Goal: Task Accomplishment & Management: Manage account settings

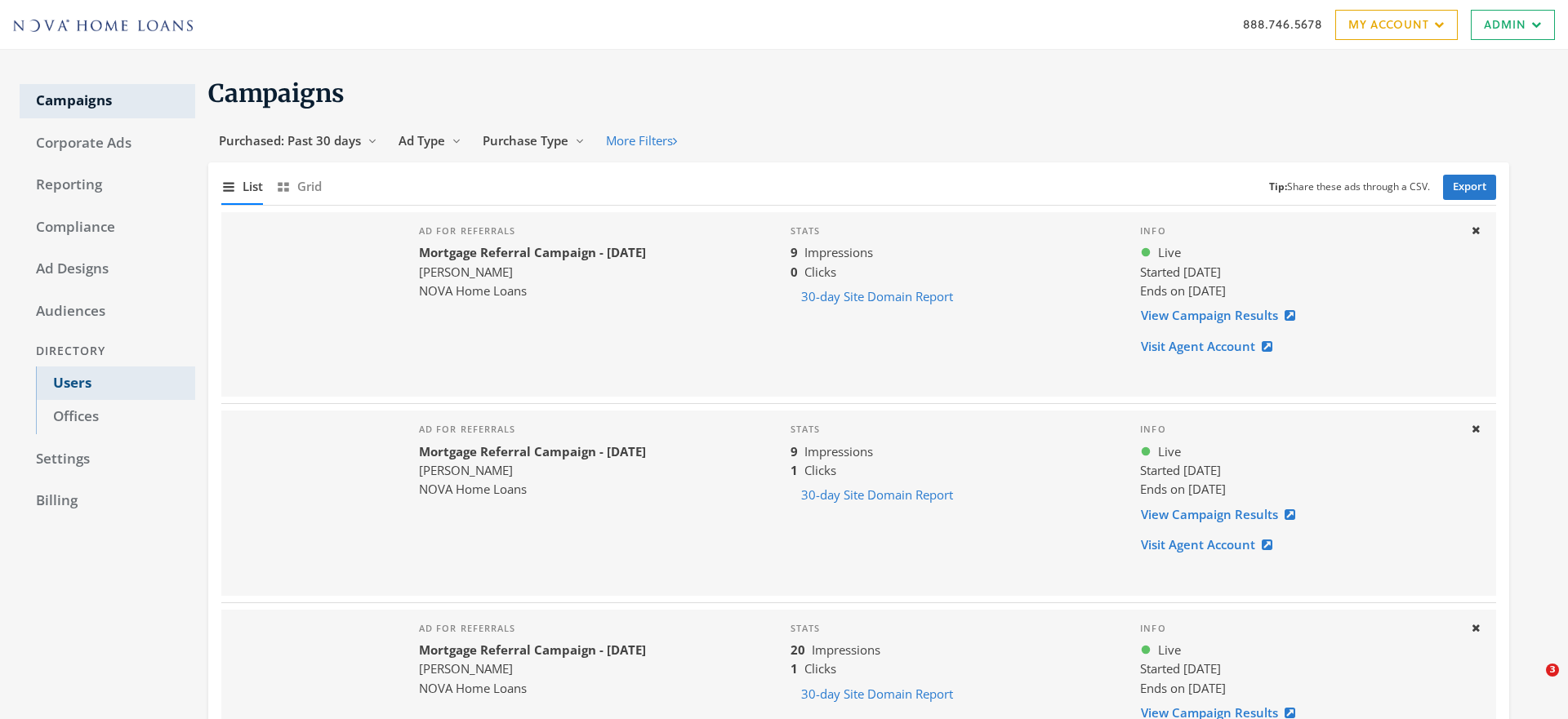
click at [69, 384] on link "Users" at bounding box center [115, 384] width 159 height 34
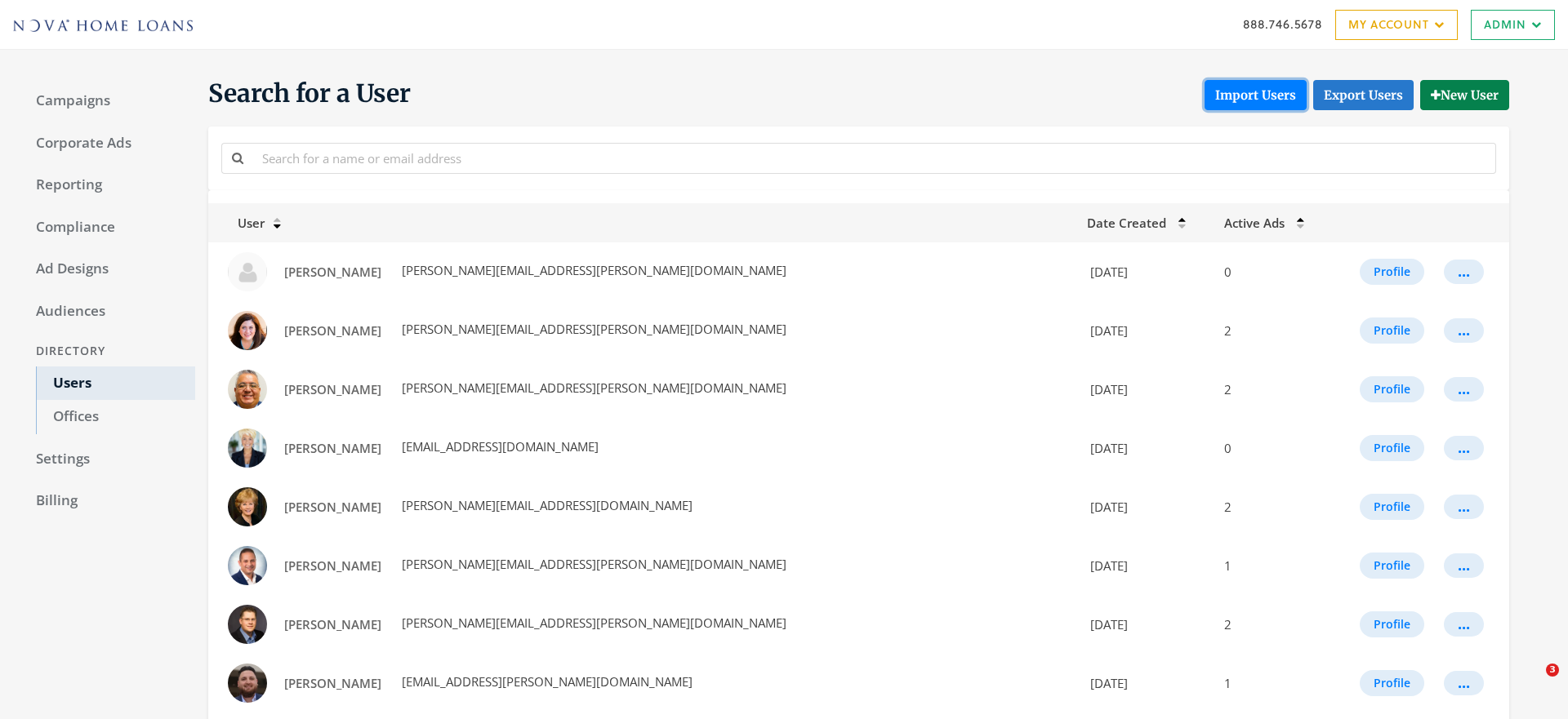
click at [1250, 93] on button "Import Users" at bounding box center [1255, 95] width 102 height 30
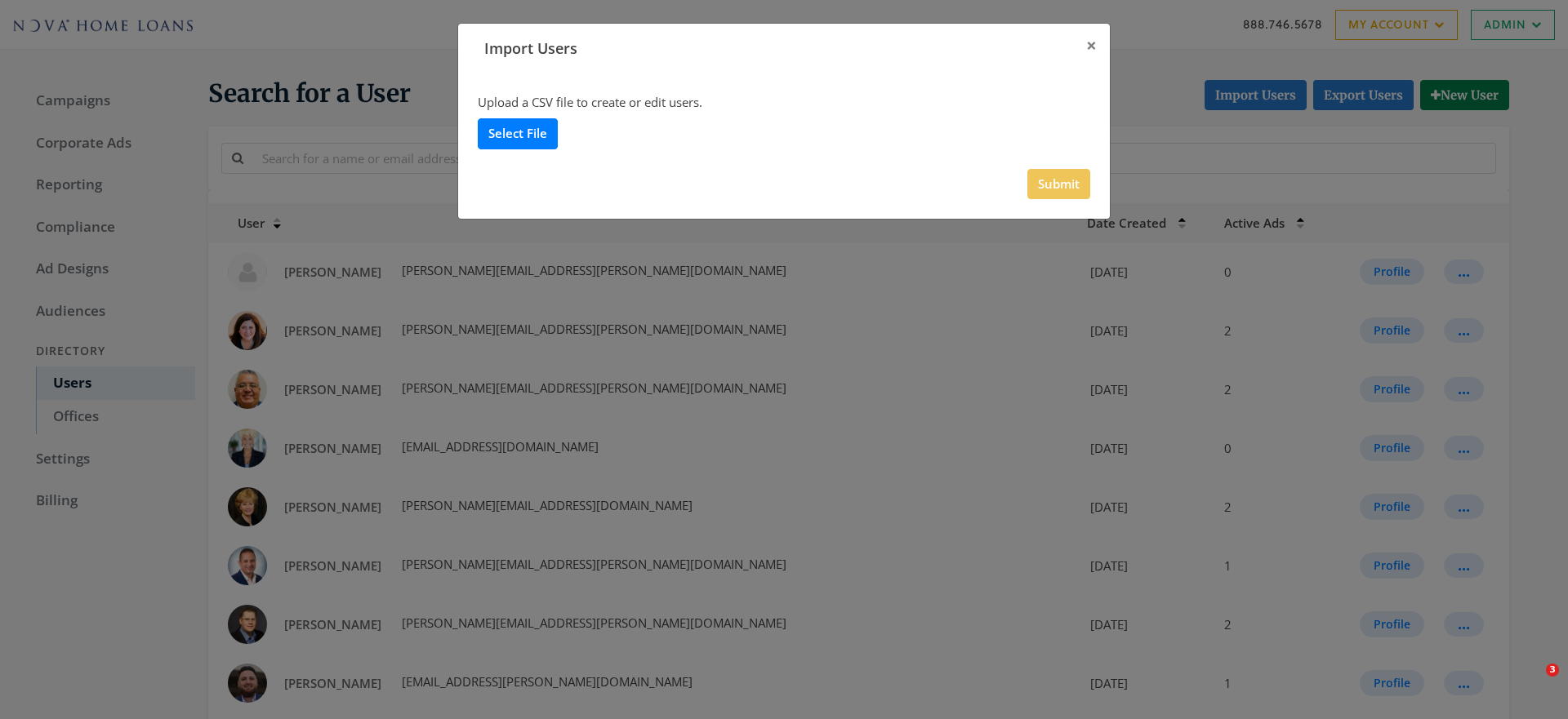
click at [519, 128] on label "Select File" at bounding box center [517, 133] width 80 height 30
click at [0, 0] on input "Select File" at bounding box center [0, 0] width 0 height 0
click at [512, 134] on label "Select File" at bounding box center [517, 133] width 80 height 30
click at [0, 0] on input "Select File" at bounding box center [0, 0] width 0 height 0
click at [1061, 181] on button "Submit" at bounding box center [1059, 184] width 63 height 30
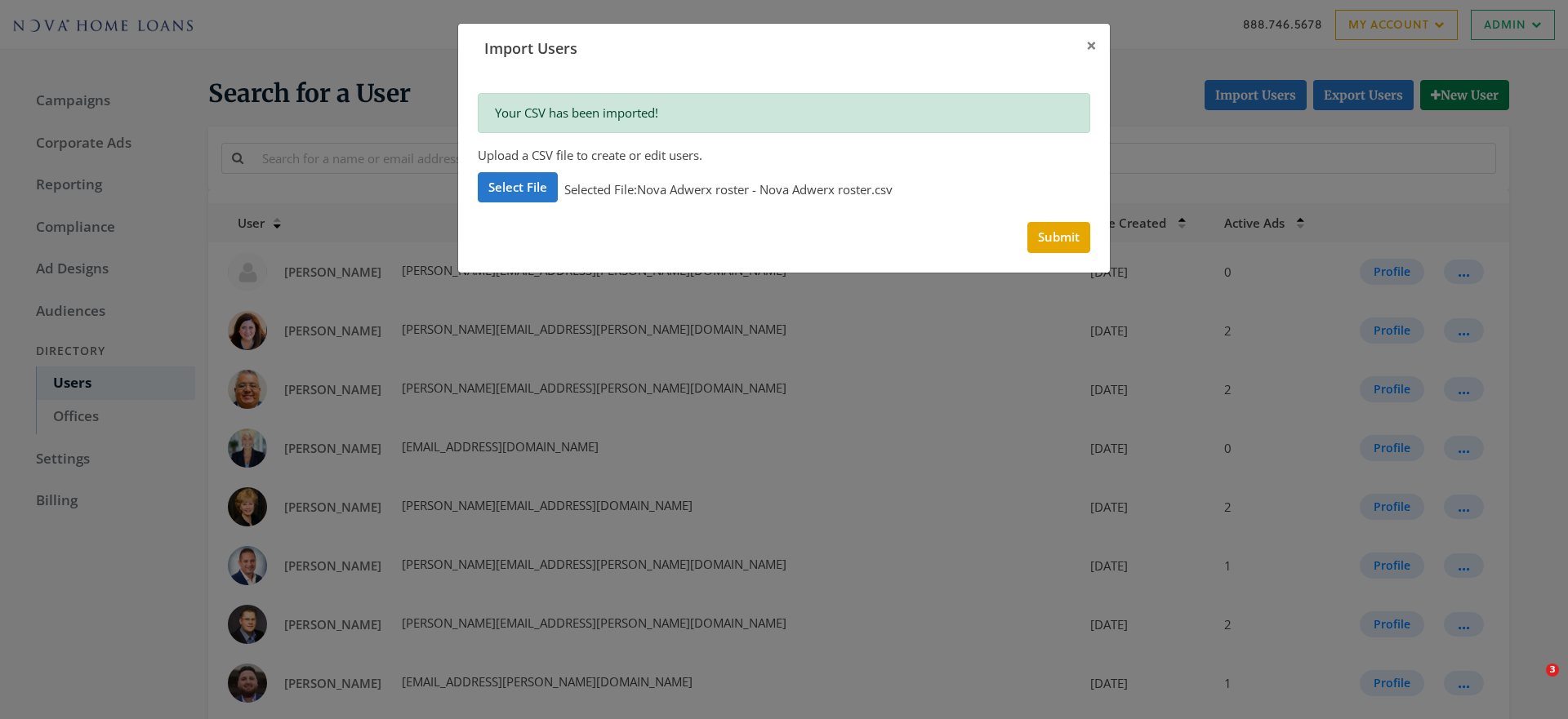
click at [133, 625] on div "Import Users × Your CSV has been imported! Upload a CSV file to create or edit …" at bounding box center [784, 359] width 1568 height 719
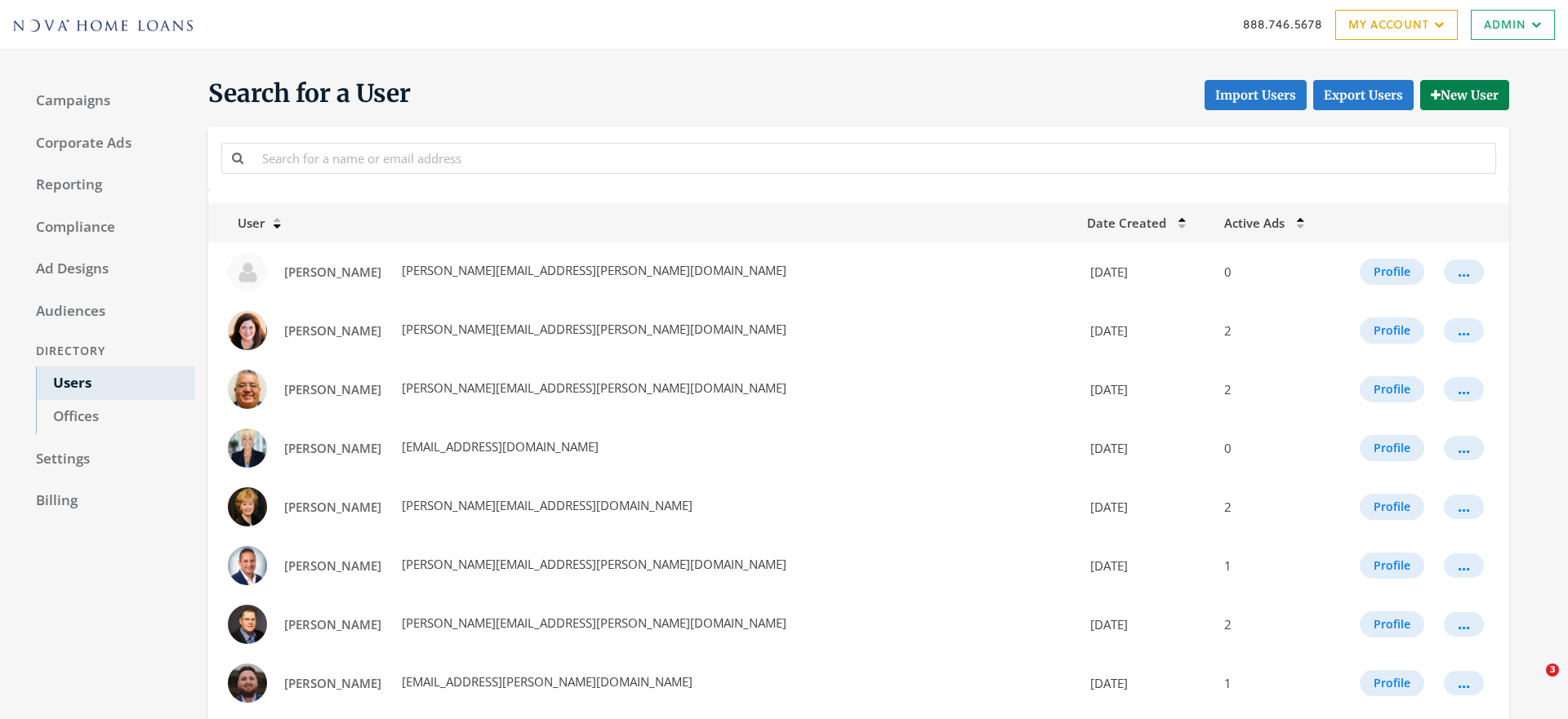
click at [1087, 222] on span "Date Created" at bounding box center [1127, 222] width 79 height 16
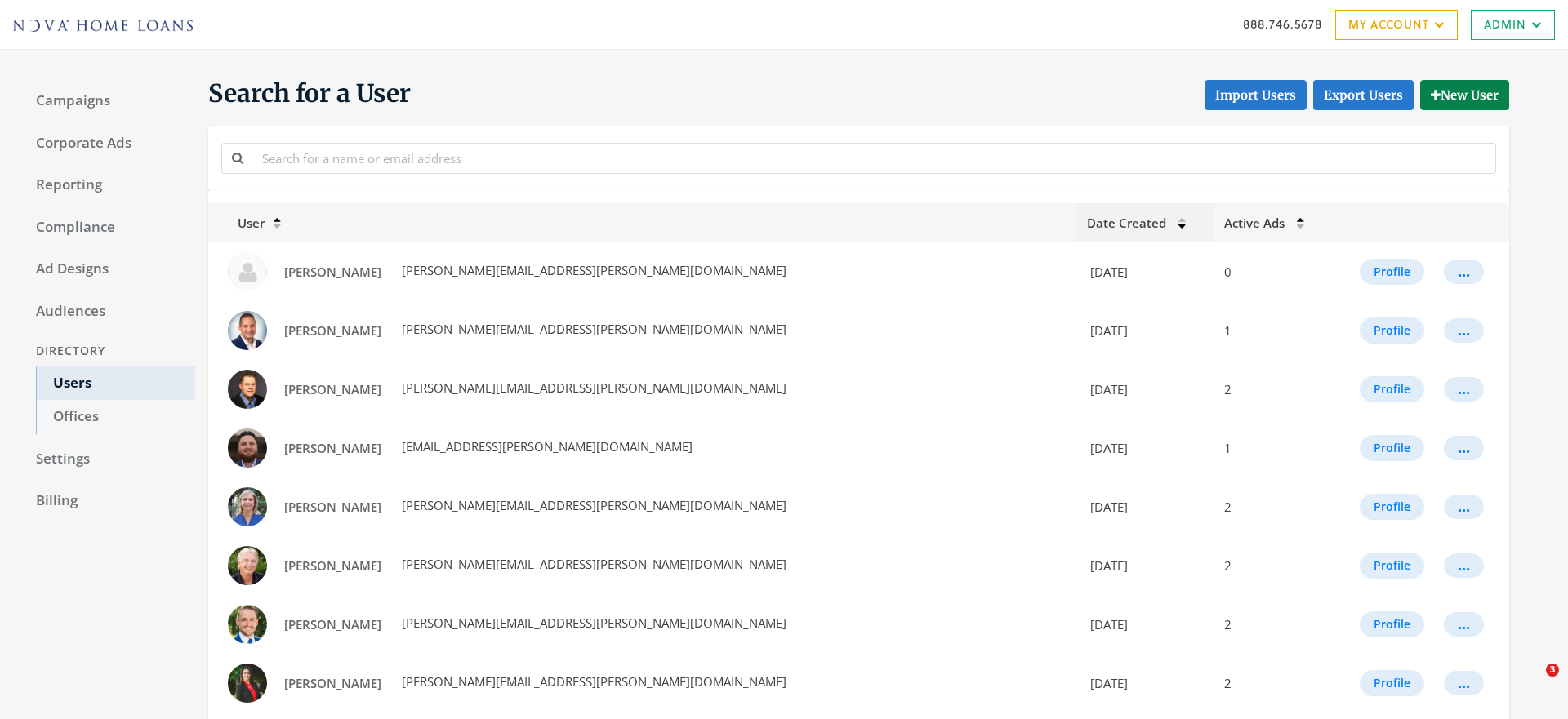
click at [1087, 222] on span "Date Created" at bounding box center [1127, 222] width 79 height 16
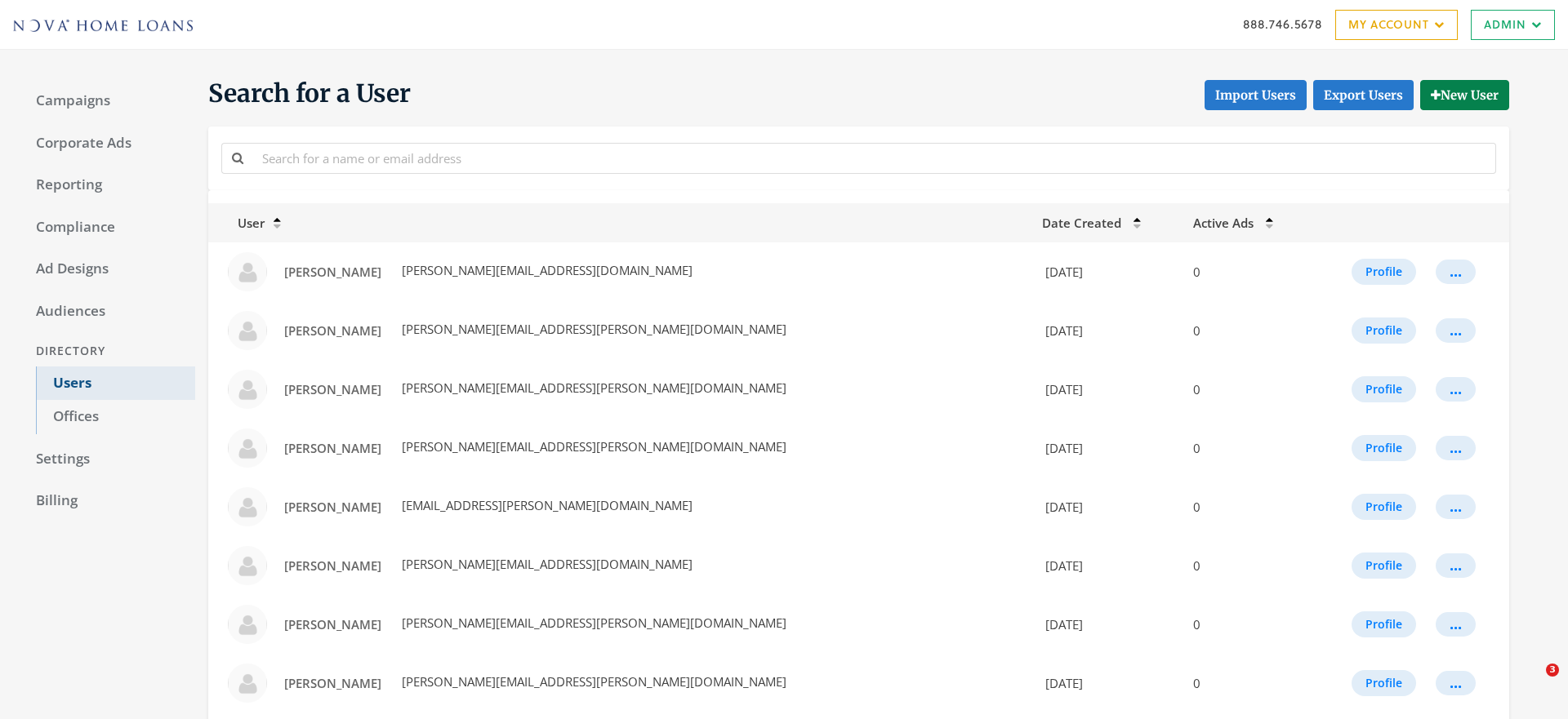
click at [77, 381] on link "Users" at bounding box center [115, 384] width 159 height 34
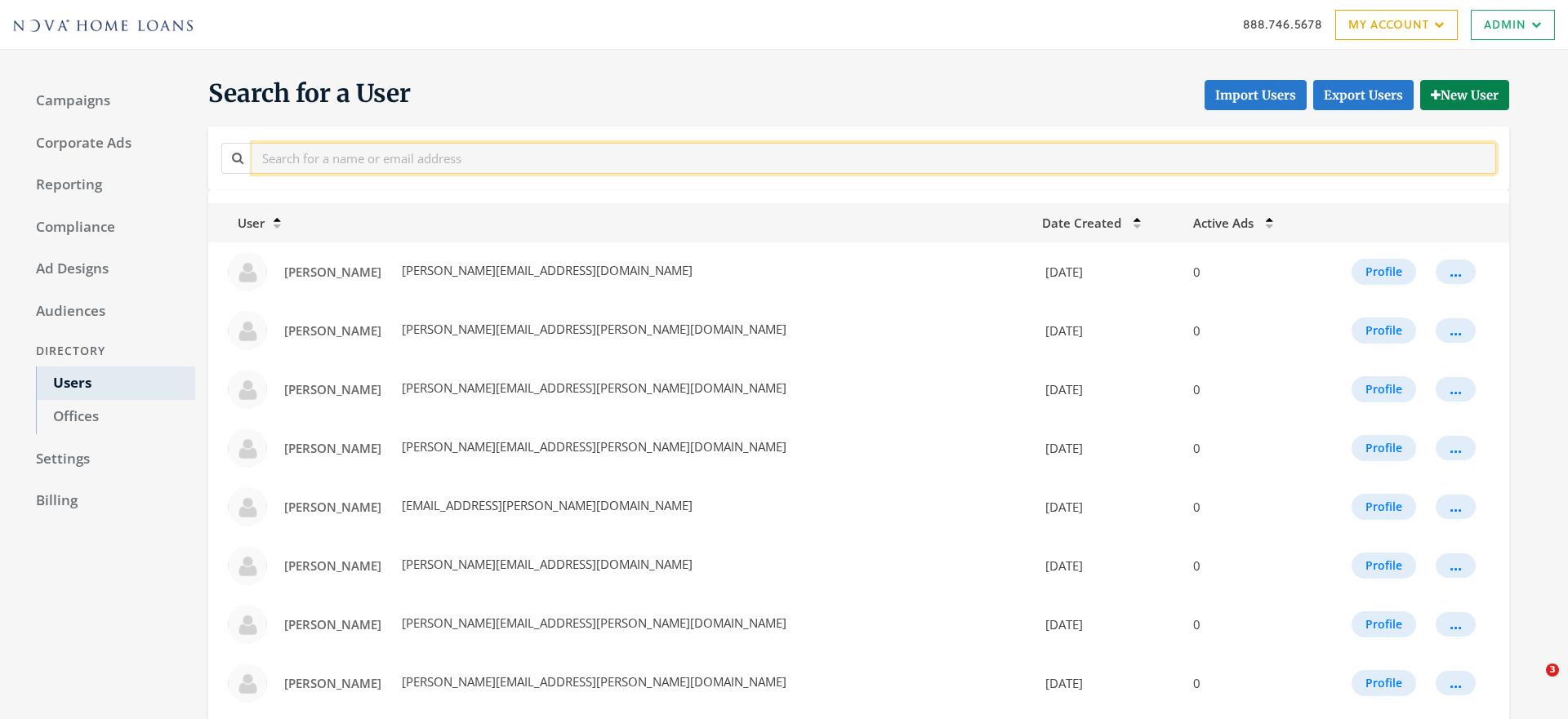
click at [363, 163] on input "text" at bounding box center [874, 158] width 1244 height 30
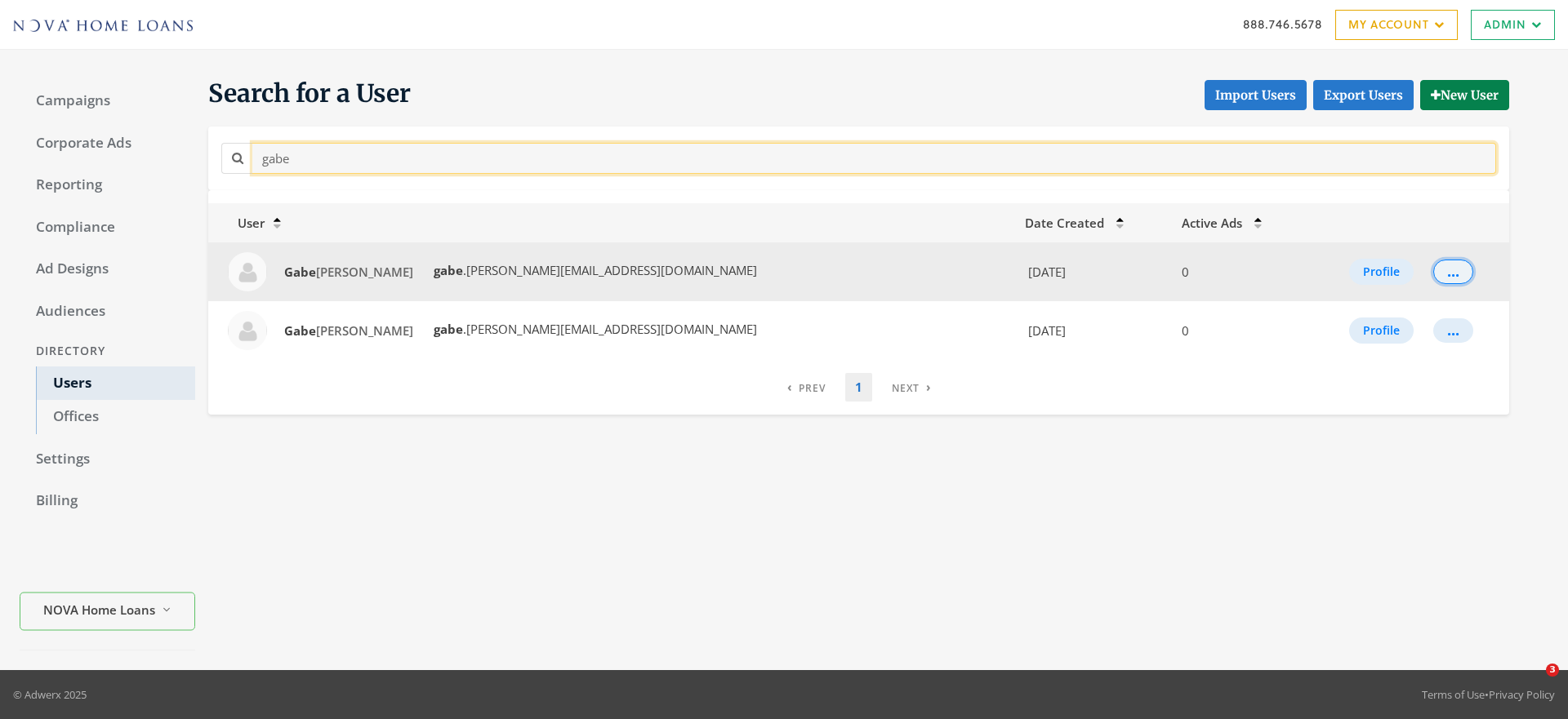
type input "gabe"
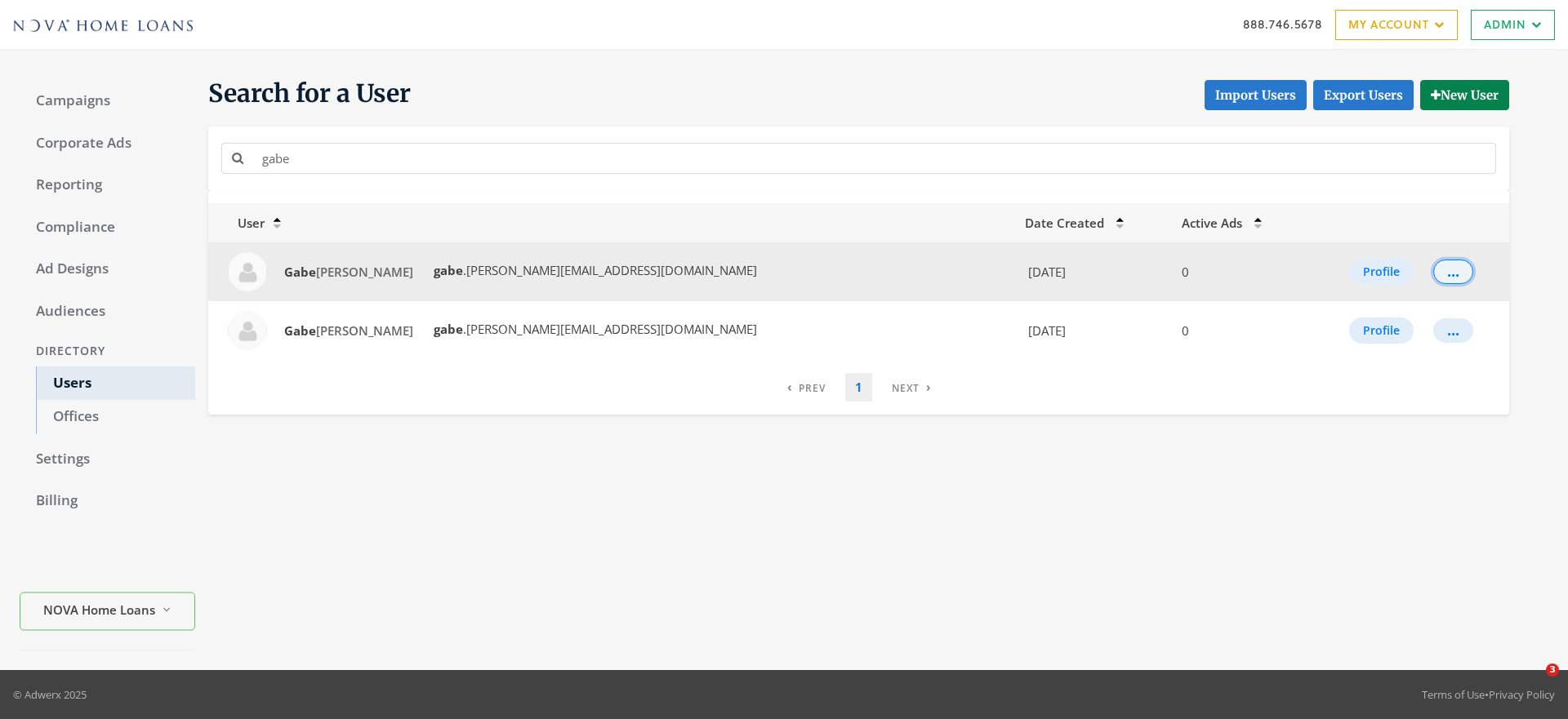
click at [1447, 273] on div "..." at bounding box center [1453, 272] width 12 height 2
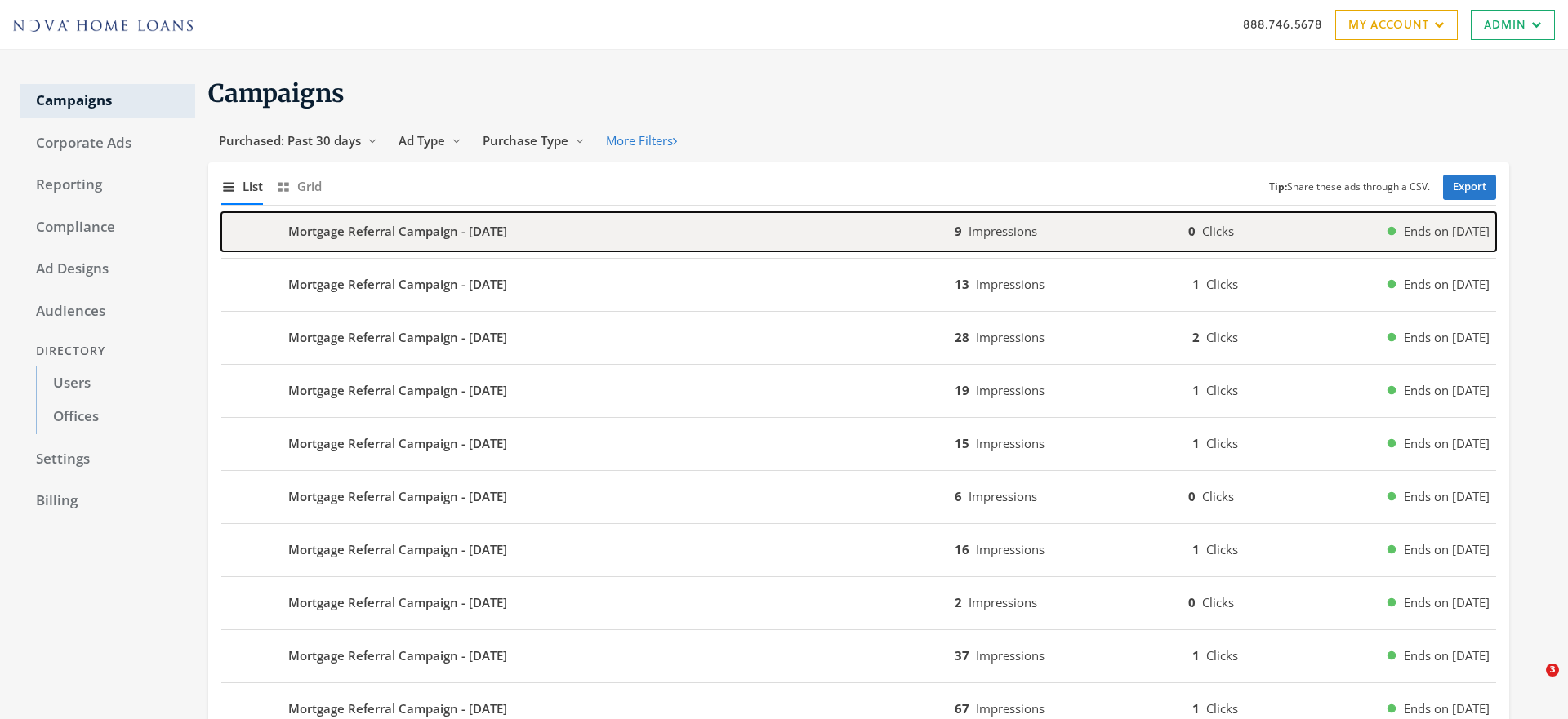
click at [278, 242] on div "Mortgage Referral Campaign - [DATE]" at bounding box center [588, 231] width 733 height 39
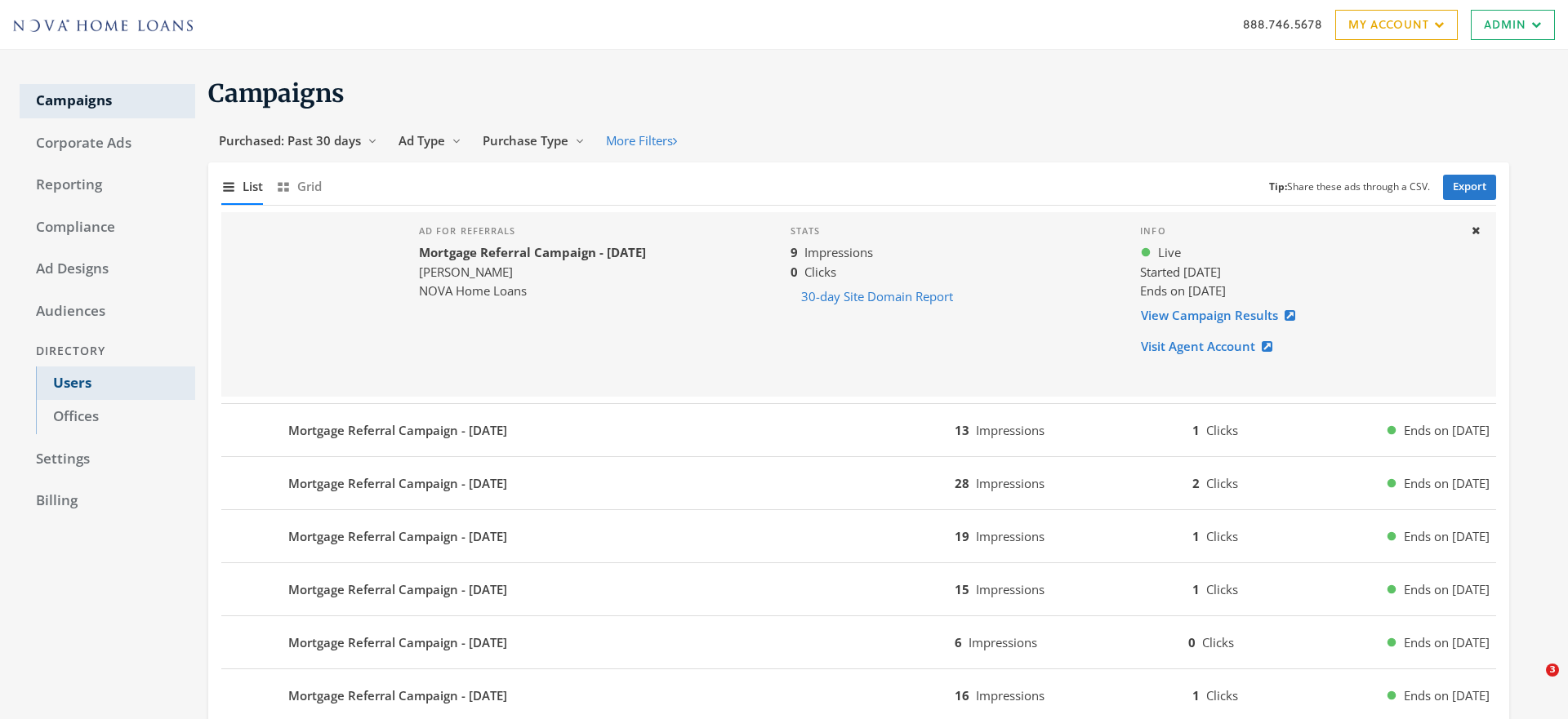
click at [54, 396] on link "Users" at bounding box center [115, 384] width 159 height 34
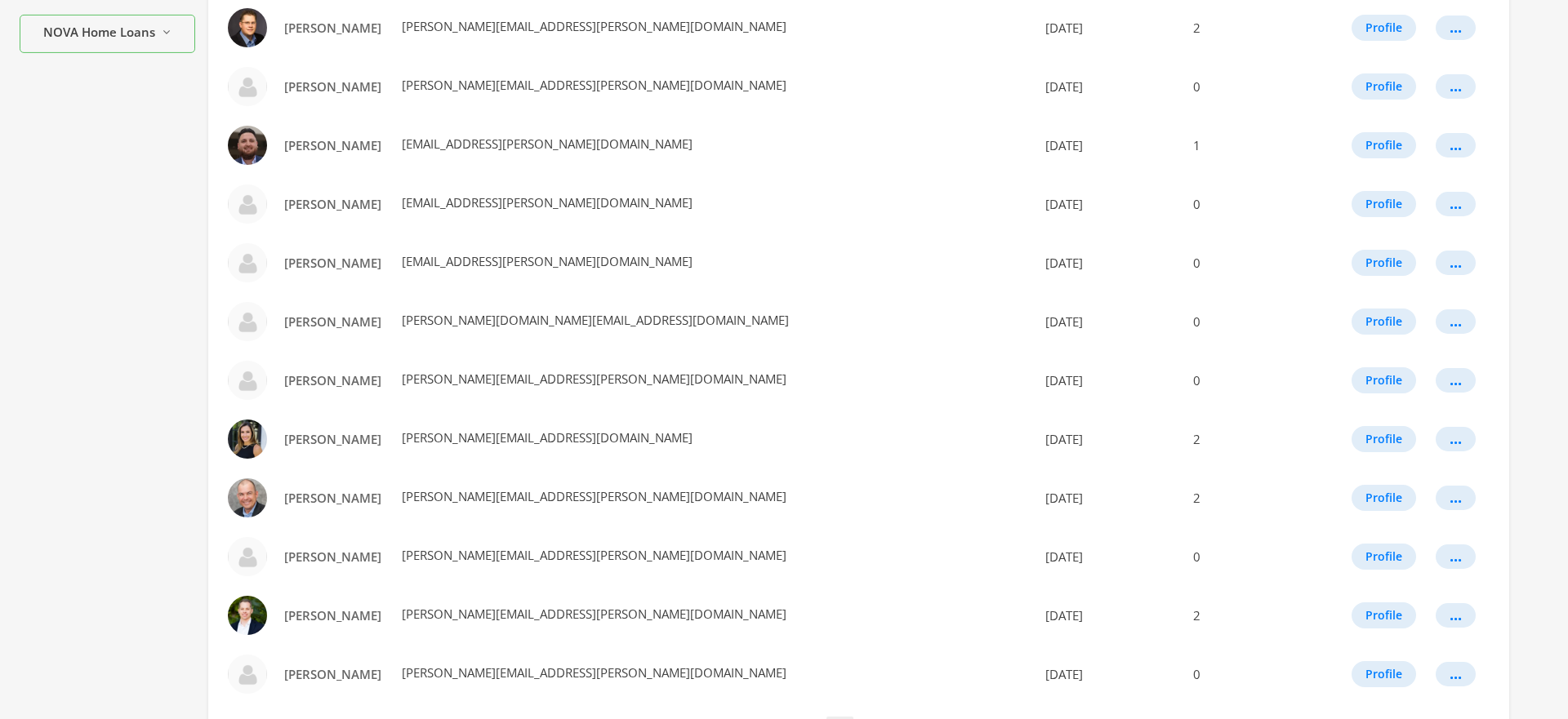
scroll to position [822, 0]
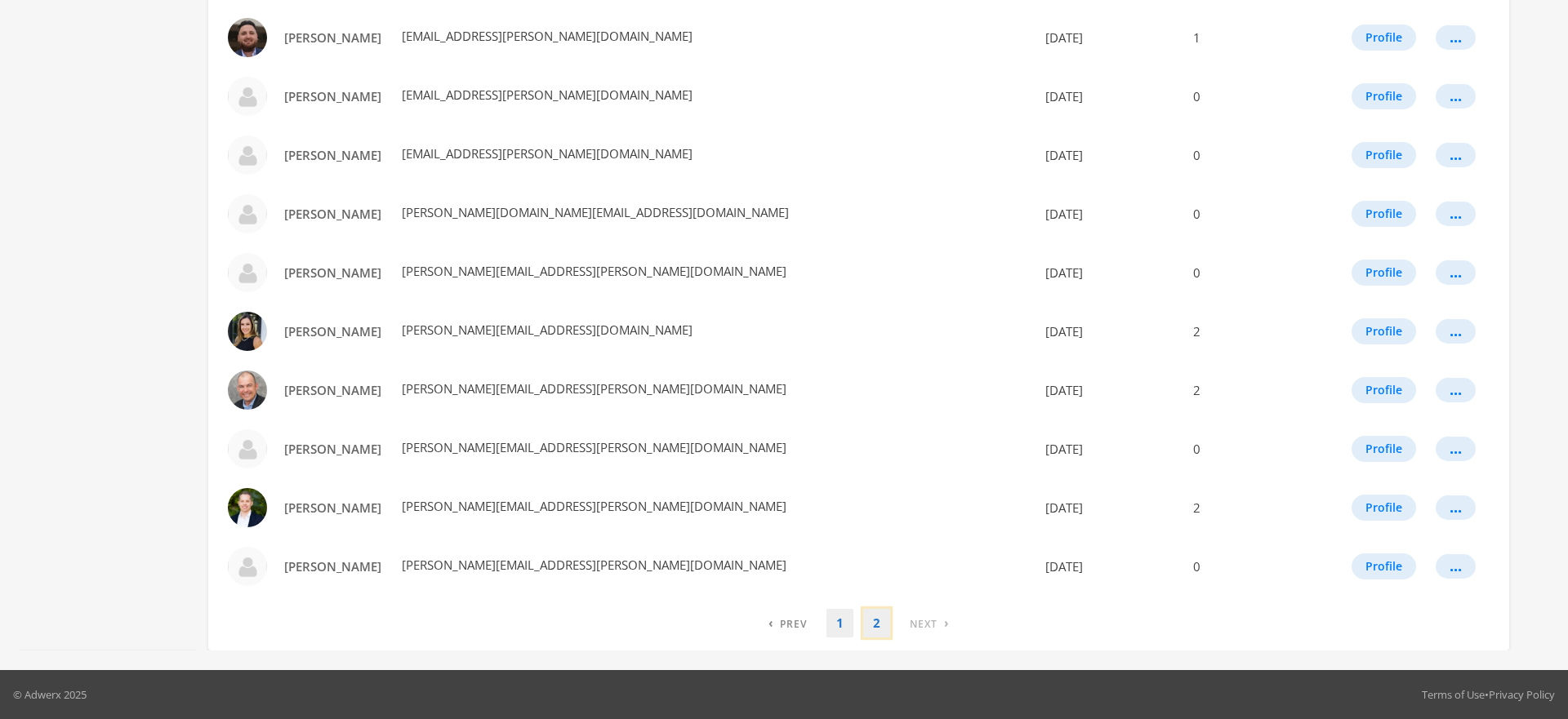
click at [881, 625] on link "2" at bounding box center [876, 623] width 27 height 28
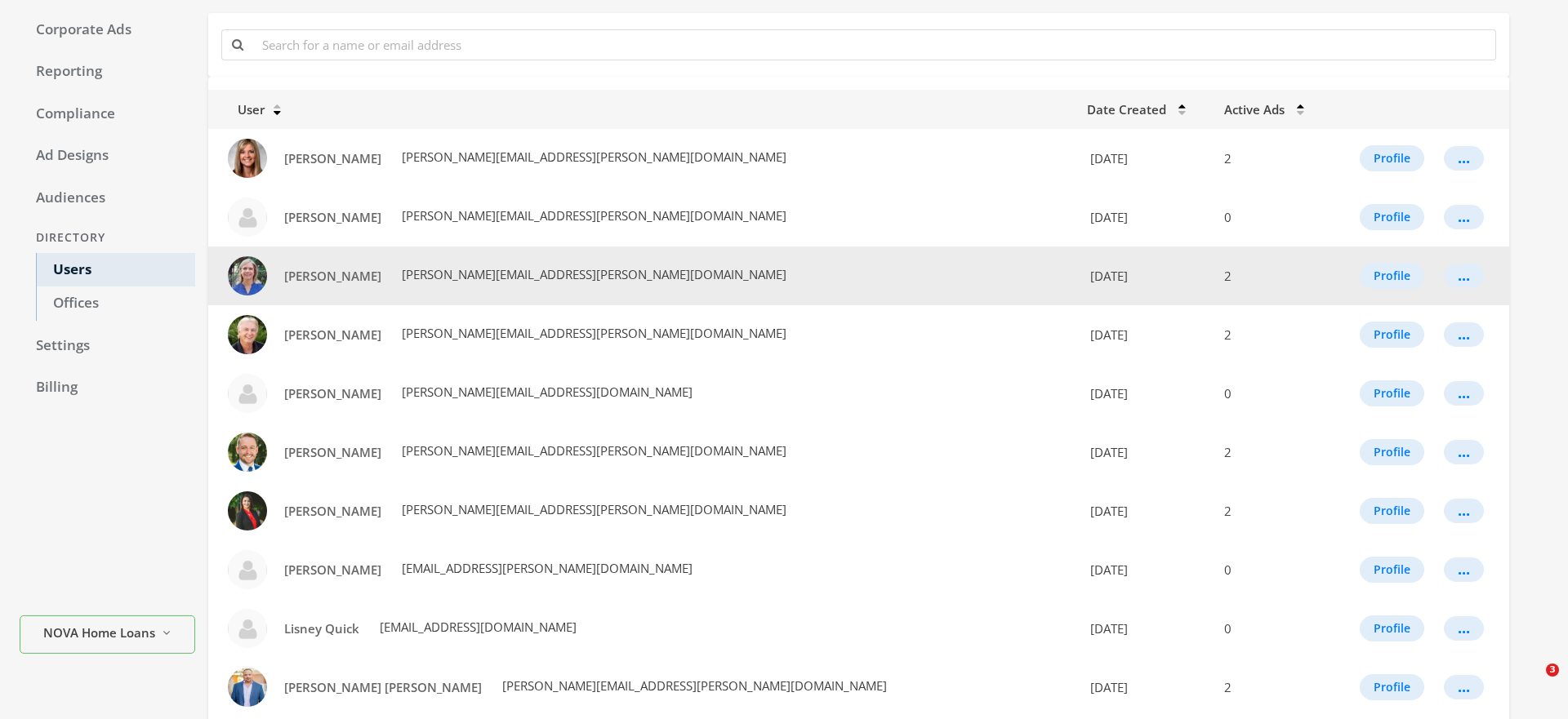
scroll to position [0, 0]
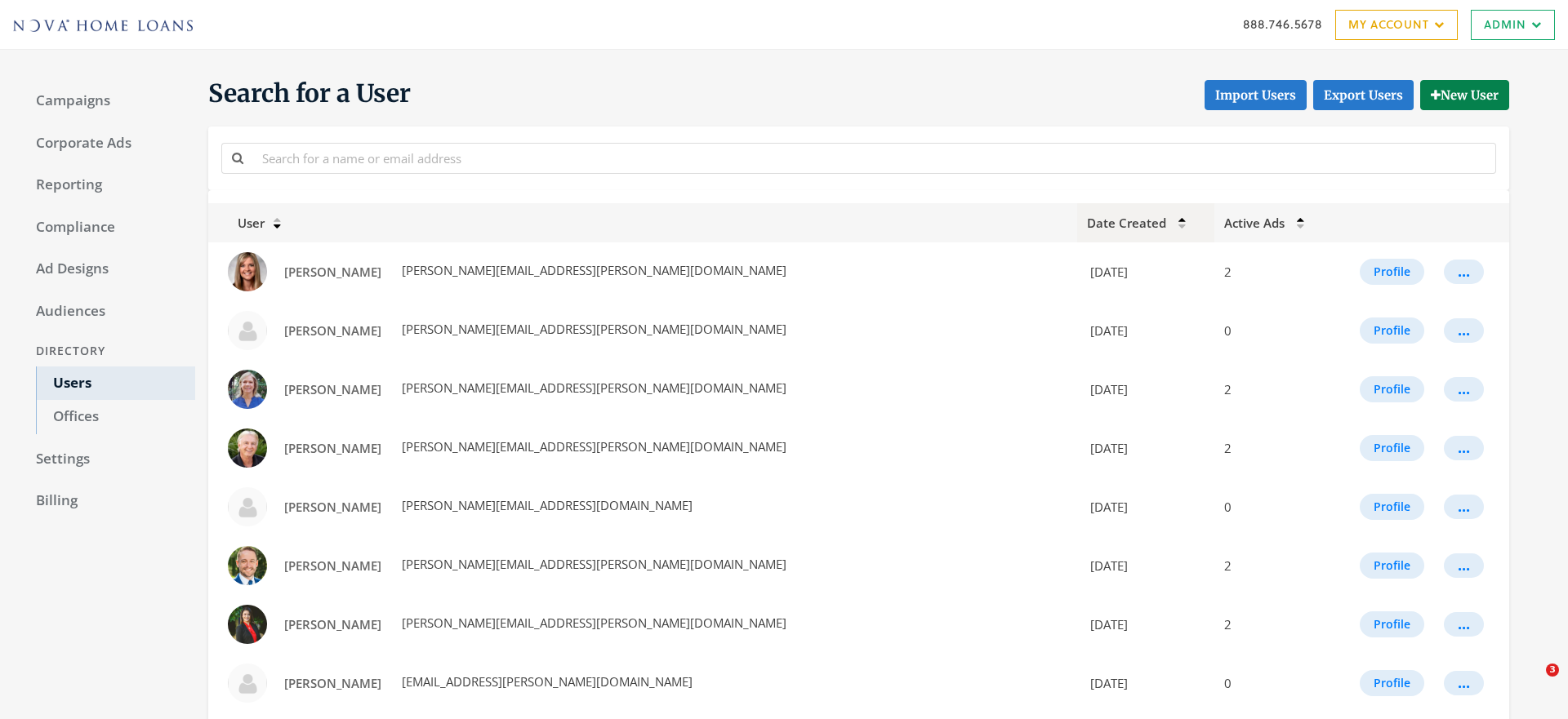
click at [1081, 222] on th "Date Created" at bounding box center [1145, 222] width 137 height 39
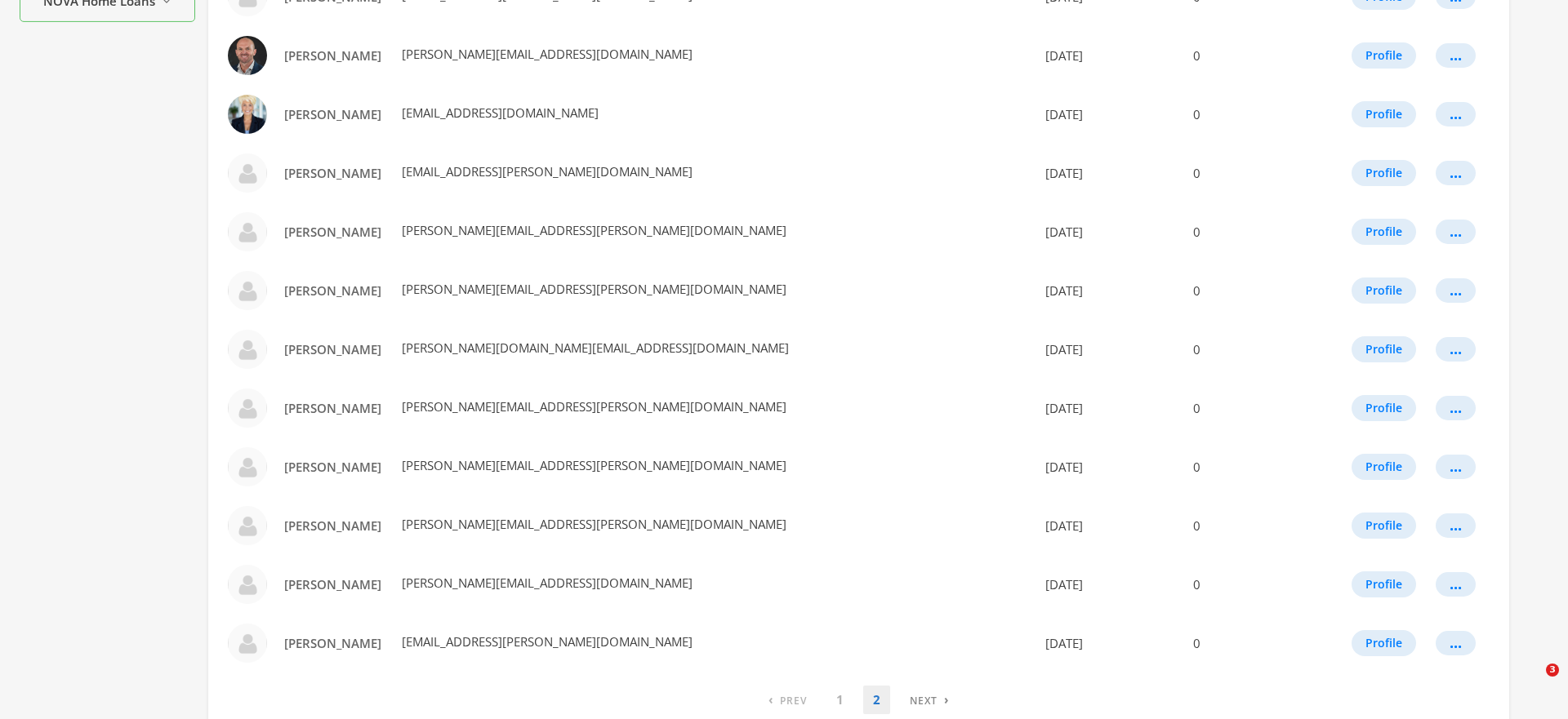
scroll to position [748, 0]
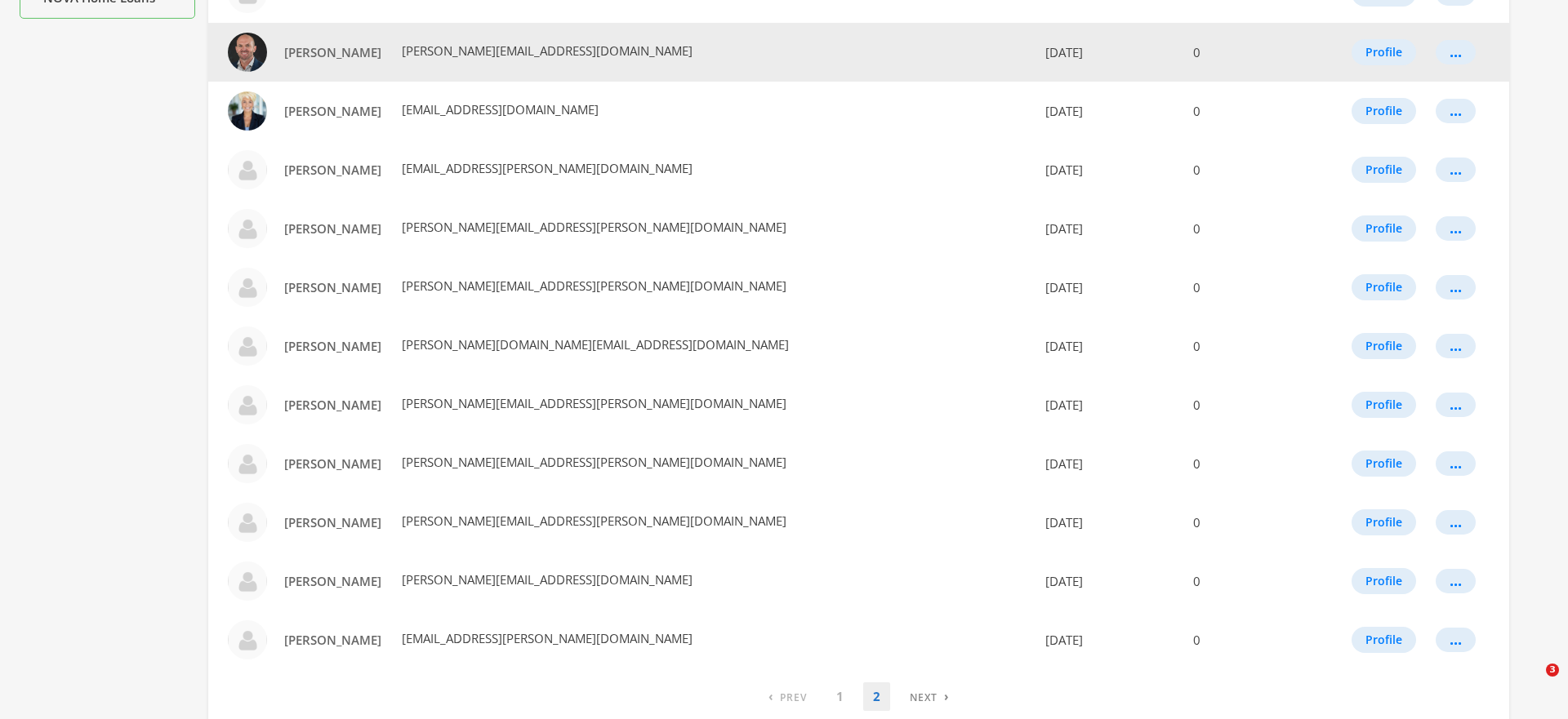
drag, startPoint x: 338, startPoint y: 174, endPoint x: 793, endPoint y: 42, distance: 473.8
click at [0, 0] on div "Campaigns Corporate Ads Reporting Compliance Ad Designs Audiences Directory Use…" at bounding box center [784, 23] width 1568 height 1442
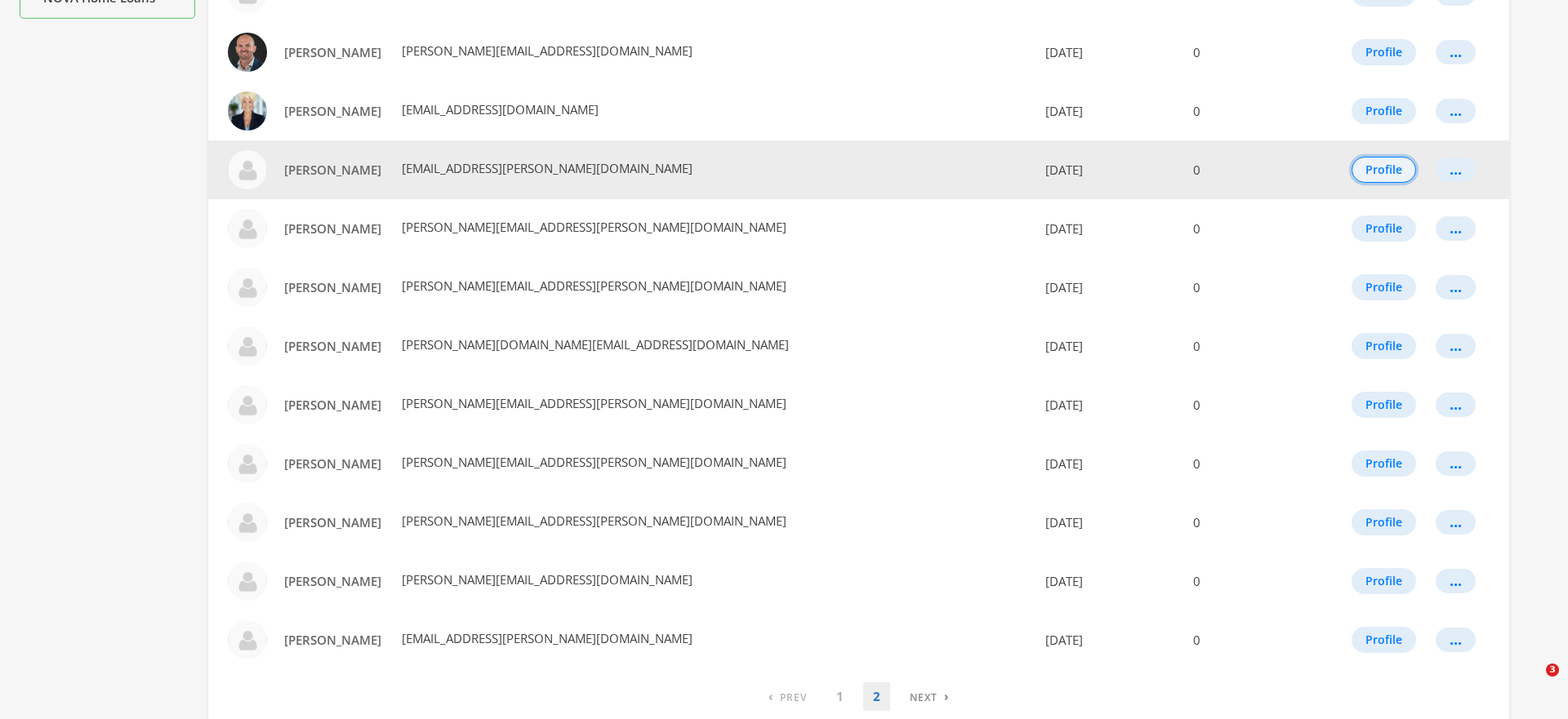
click at [1377, 174] on button "Profile" at bounding box center [1384, 170] width 64 height 26
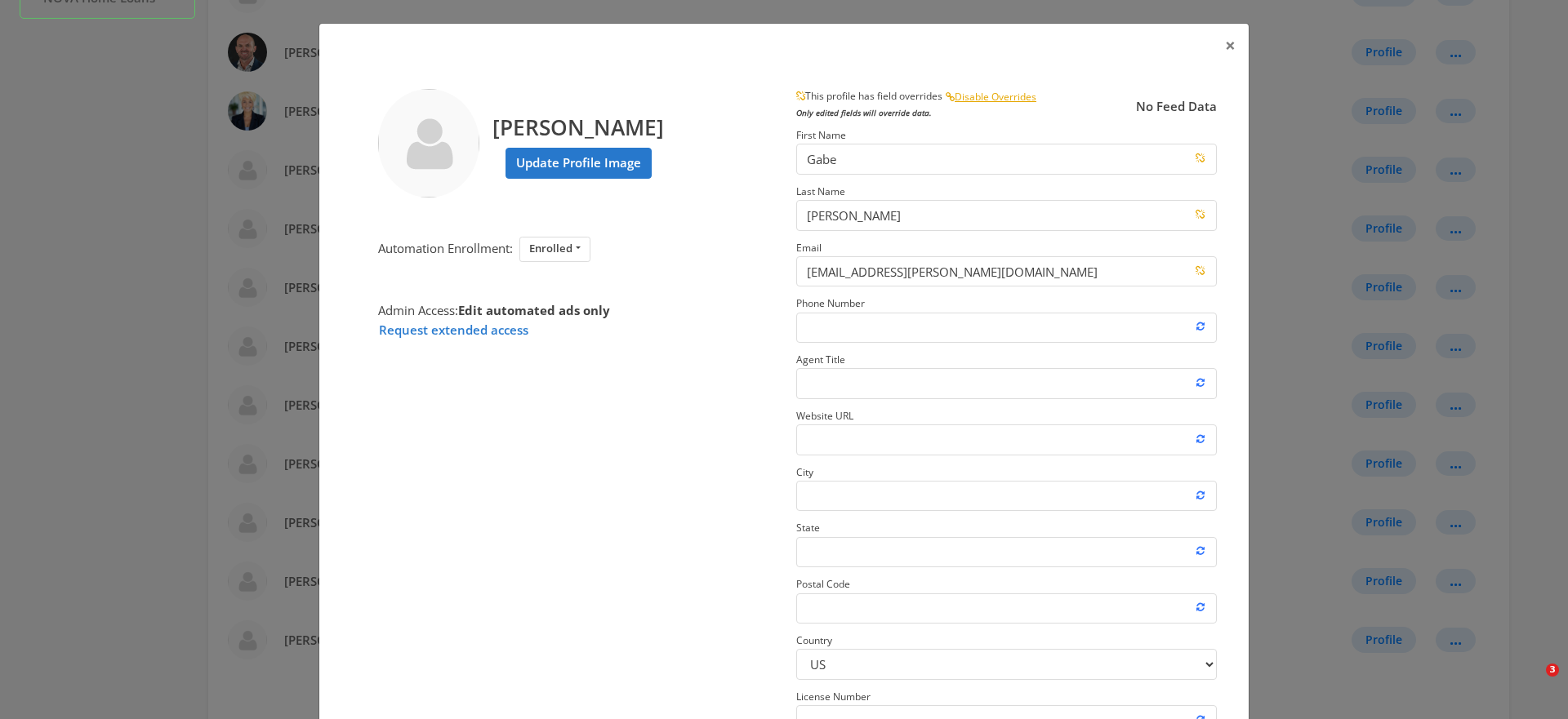
scroll to position [111, 0]
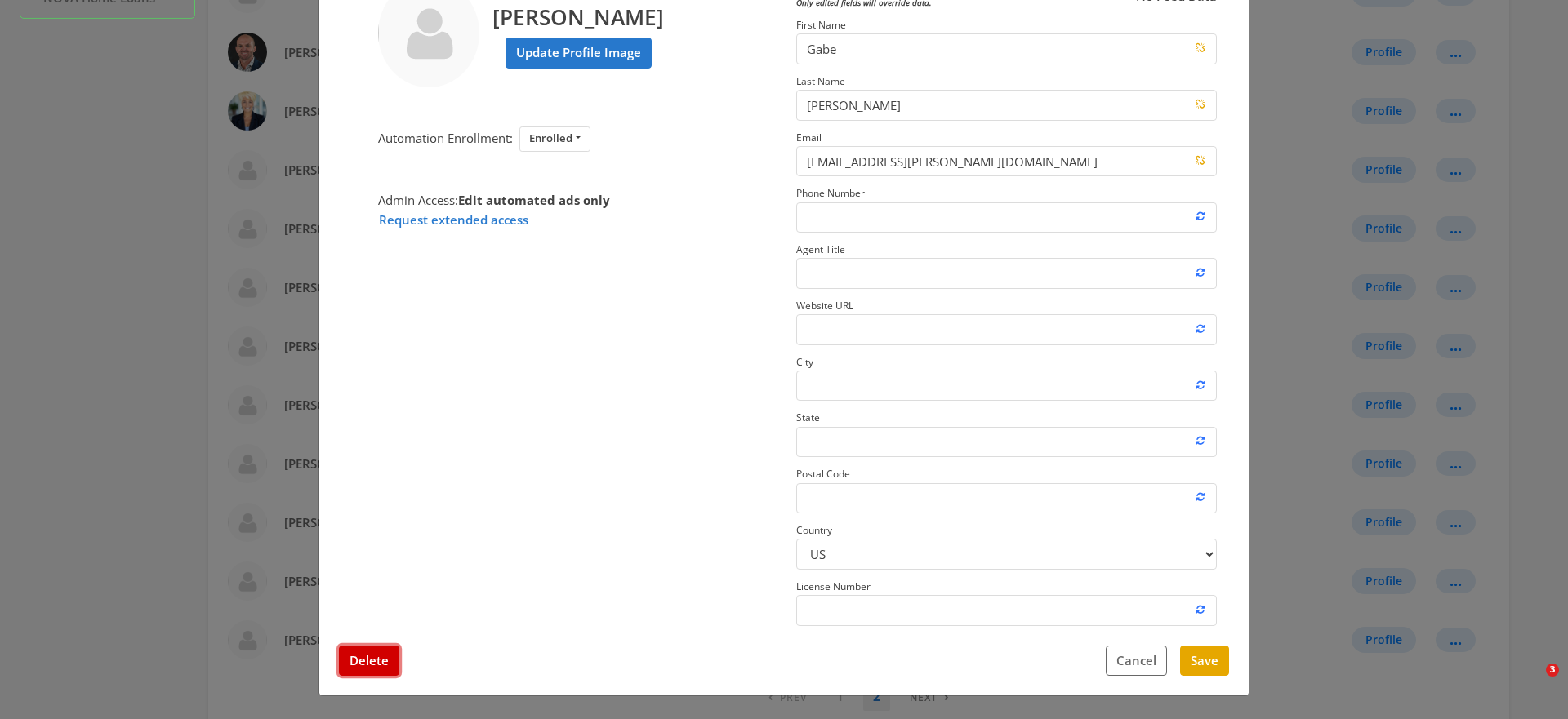
click at [376, 659] on button "Delete" at bounding box center [369, 660] width 60 height 30
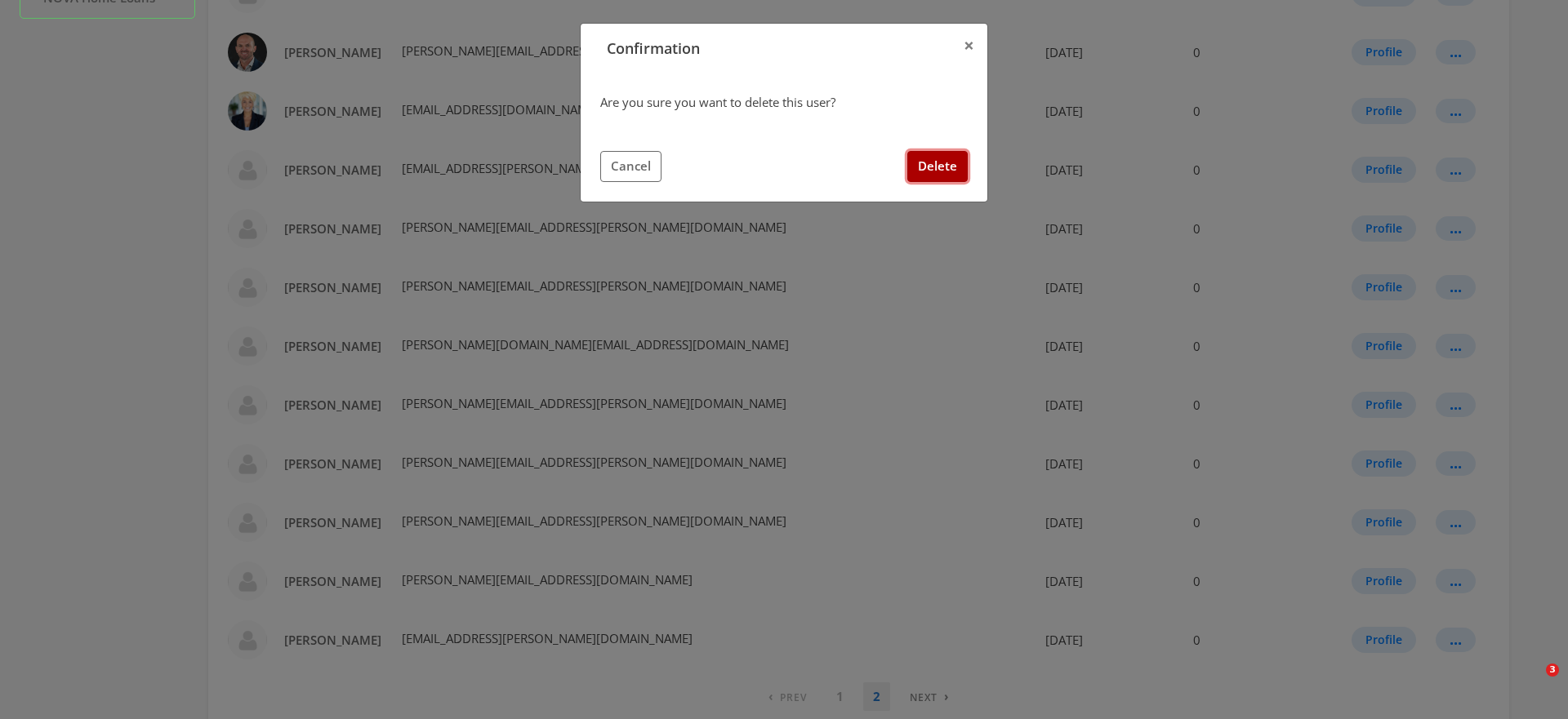
click at [938, 164] on button "Delete" at bounding box center [938, 166] width 60 height 30
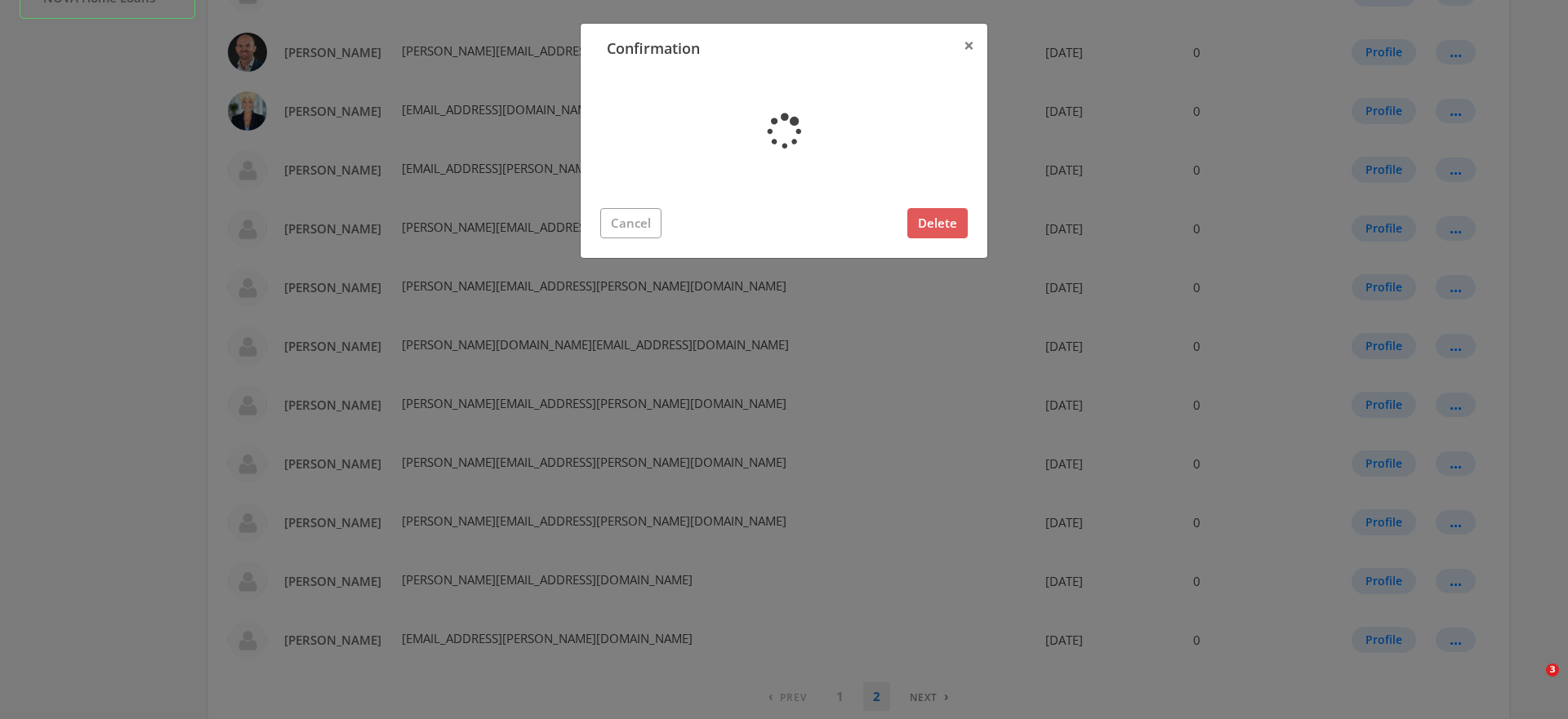
scroll to position [0, 0]
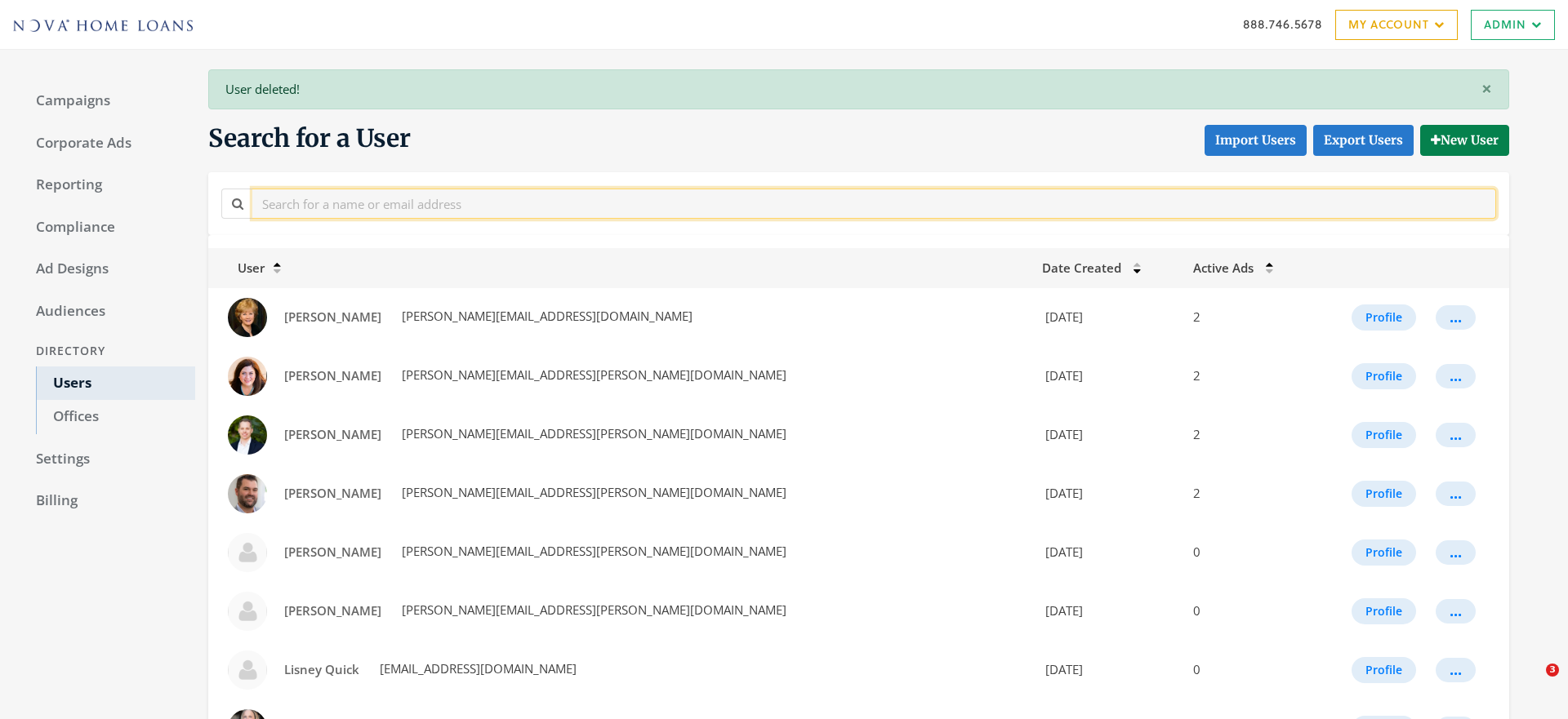
click at [327, 206] on input "text" at bounding box center [874, 204] width 1244 height 30
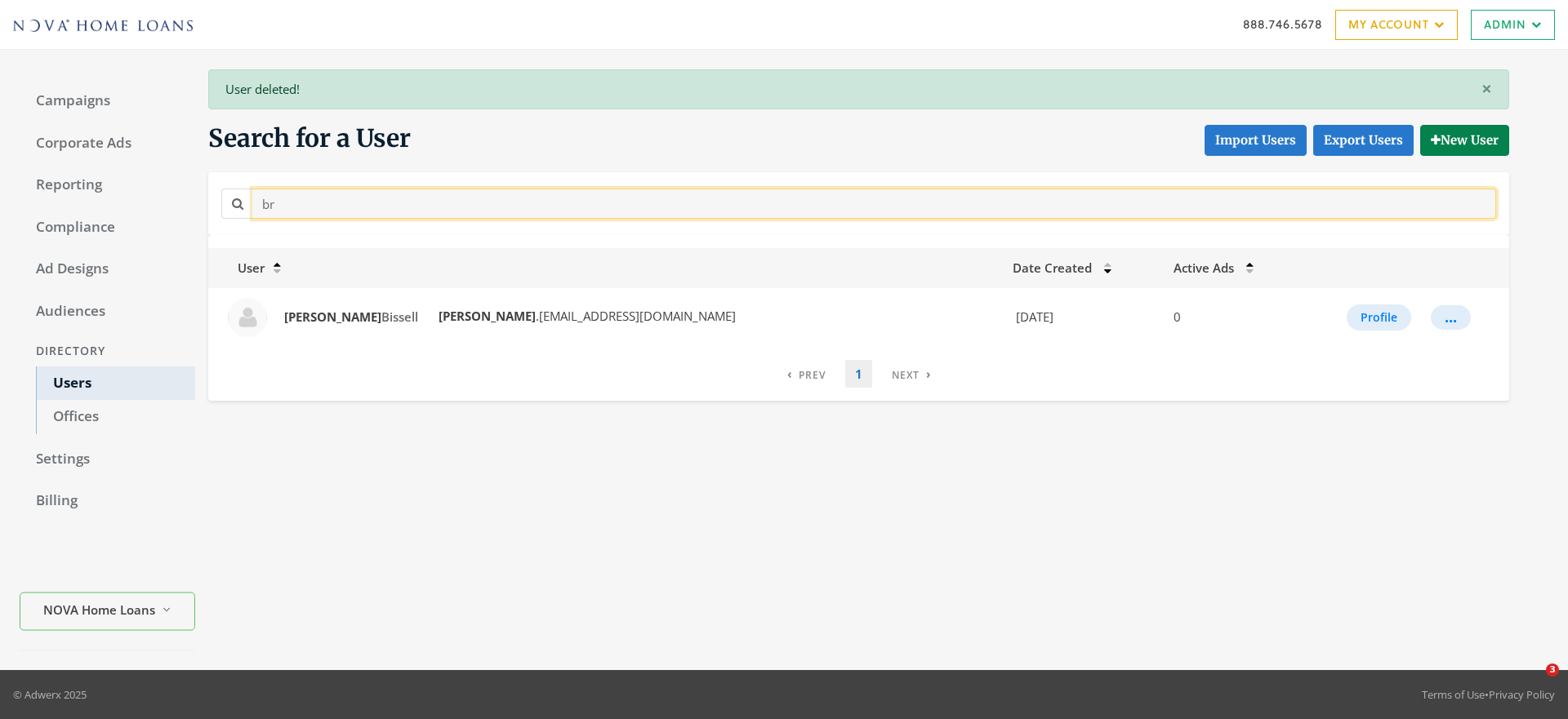
type input "b"
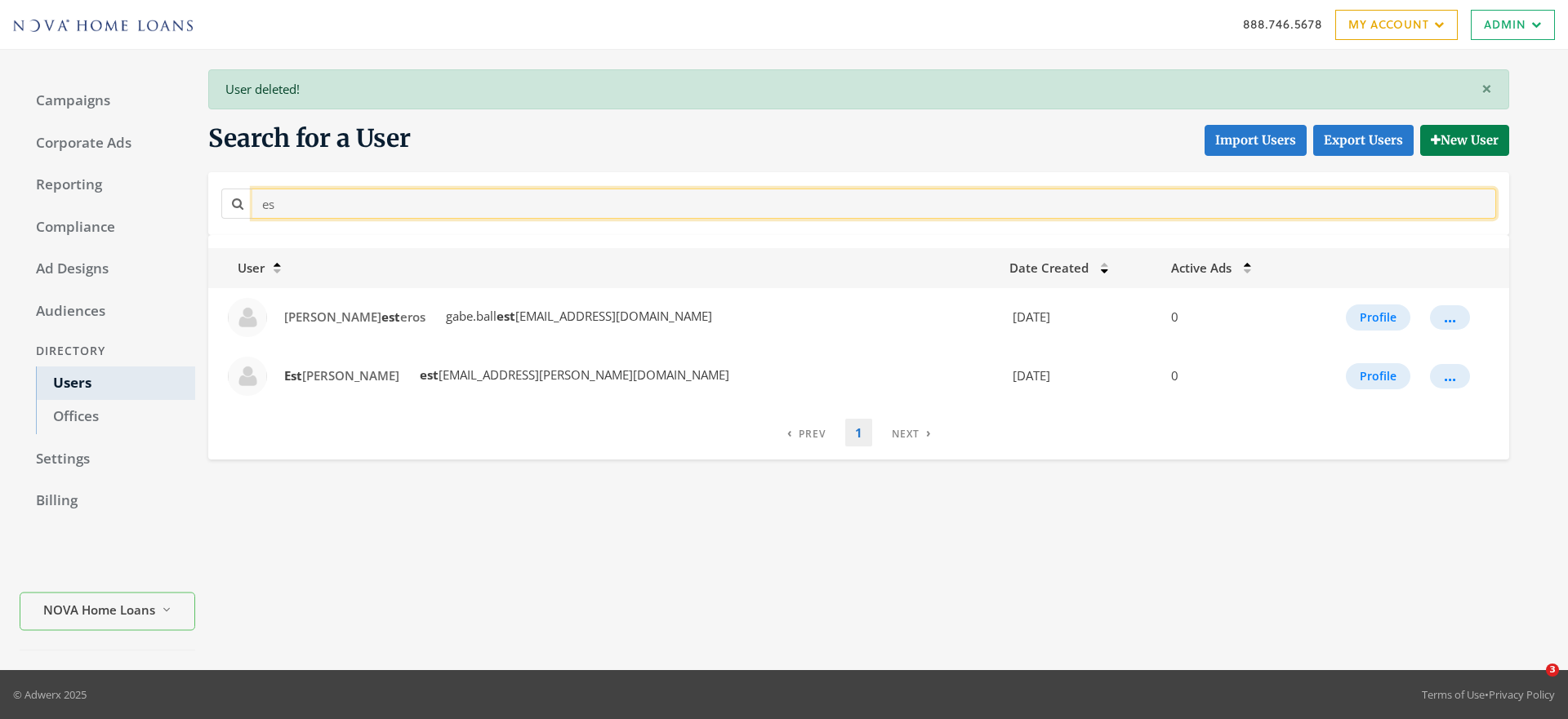
type input "e"
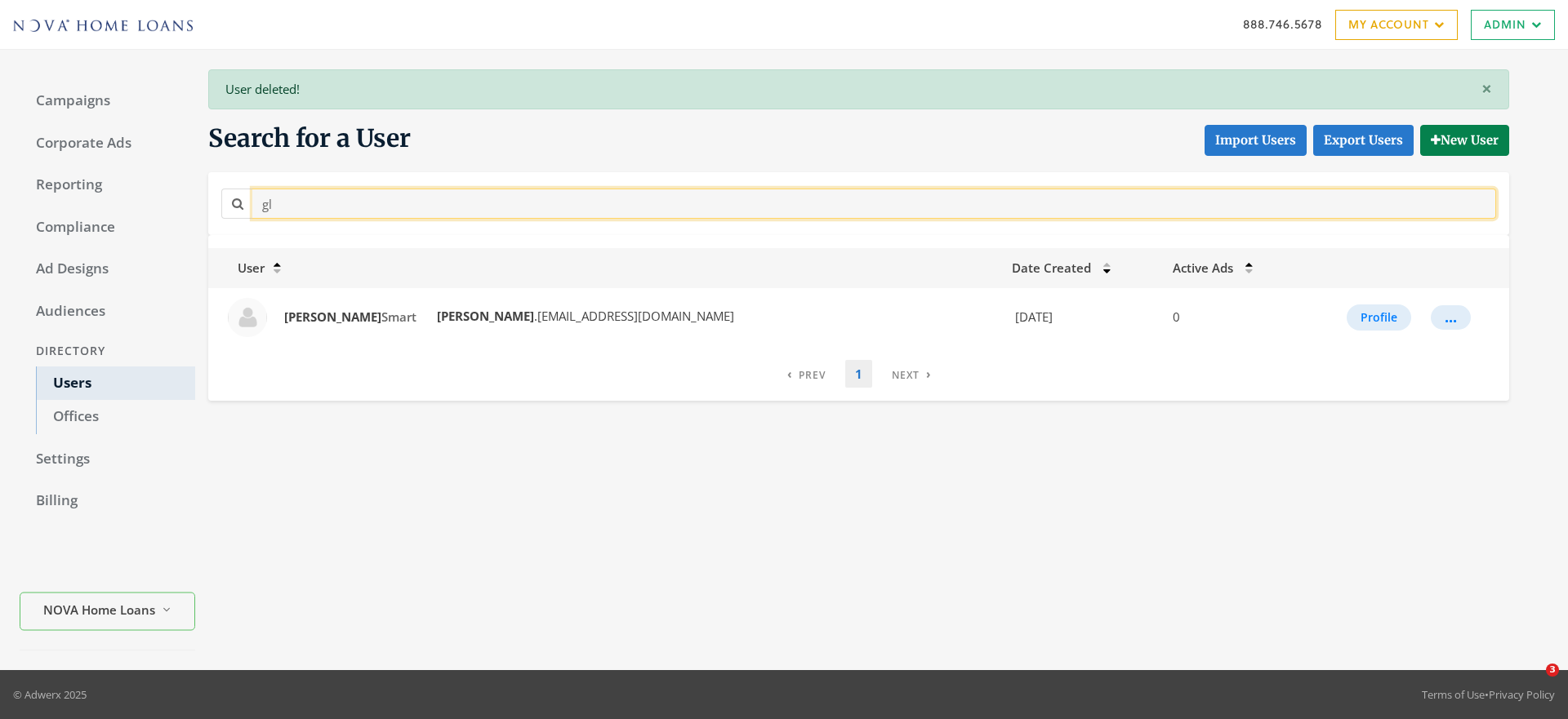
type input "g"
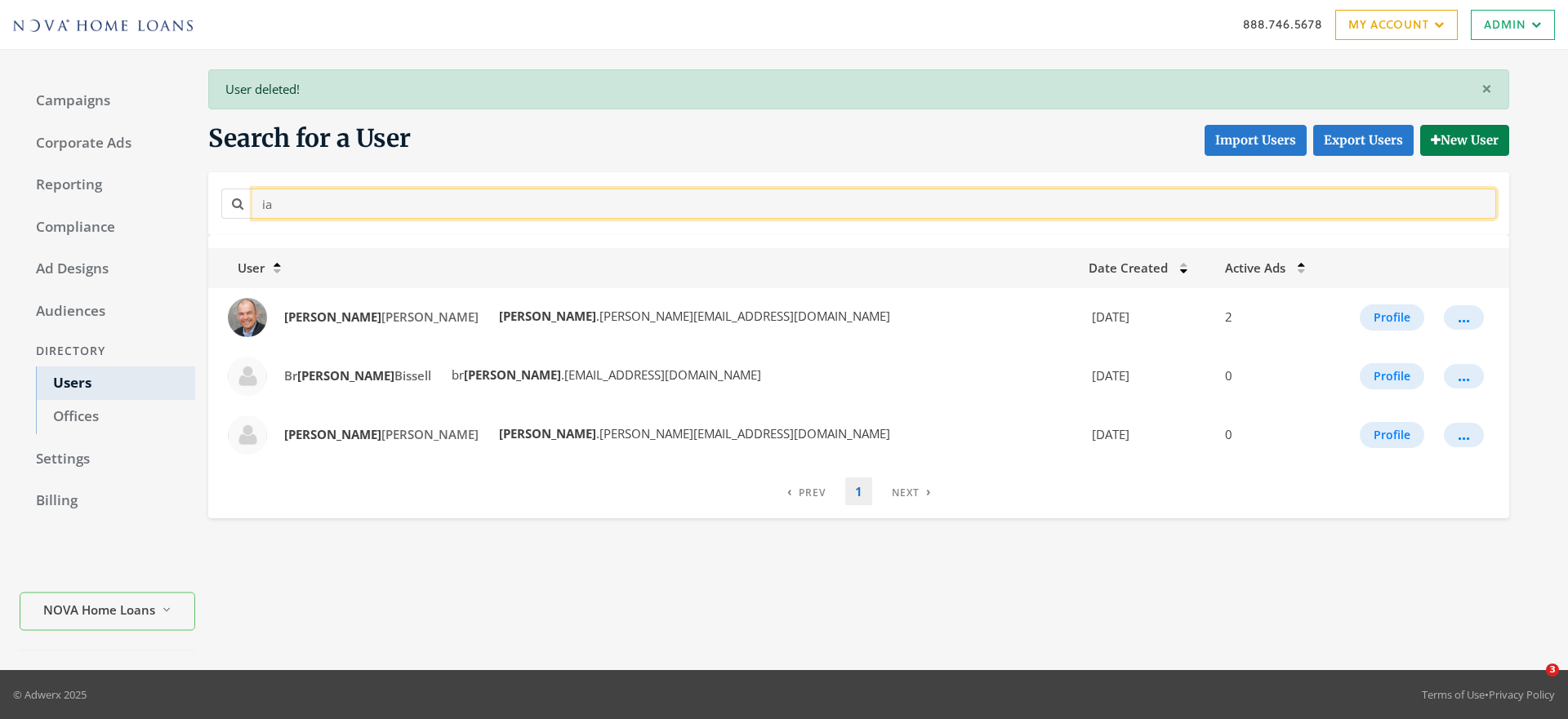
type input "i"
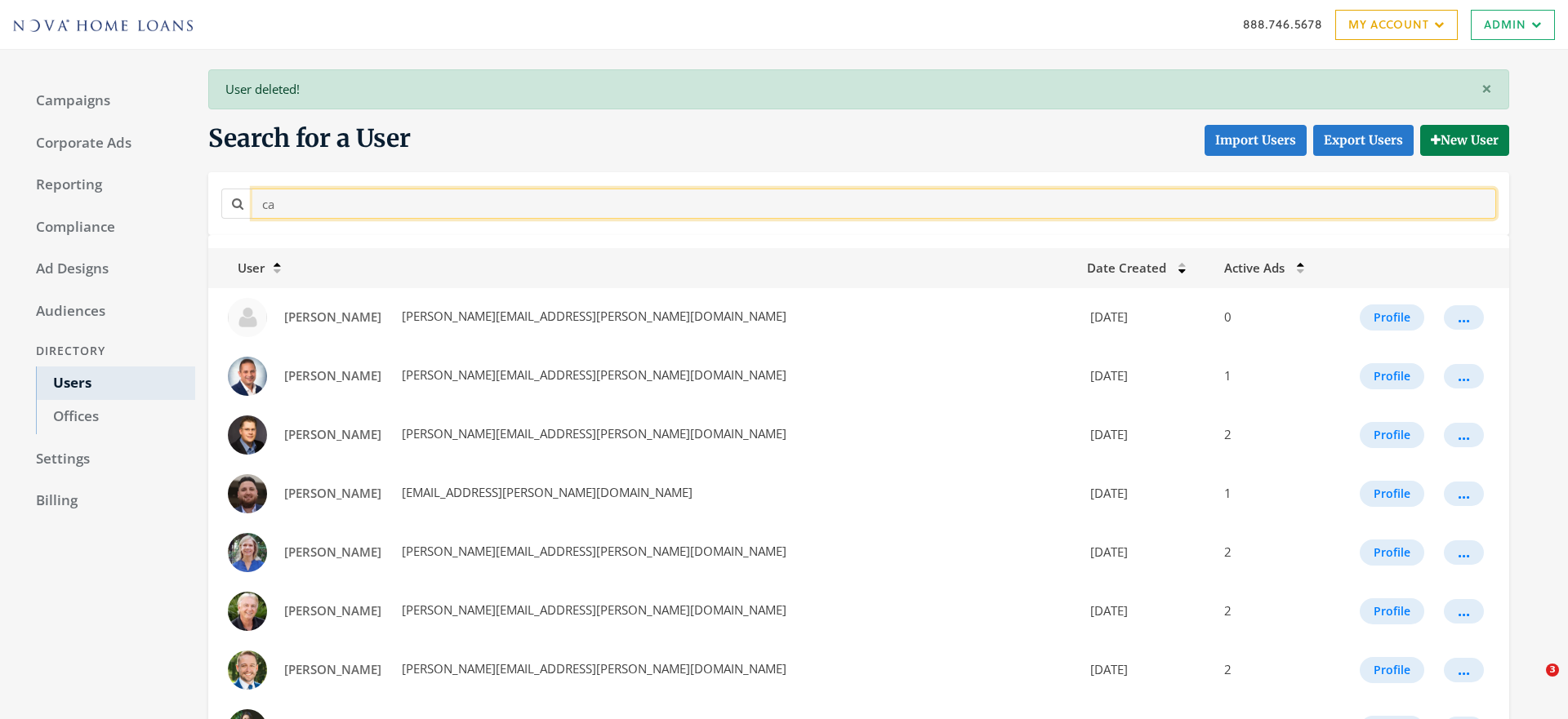
type input "c"
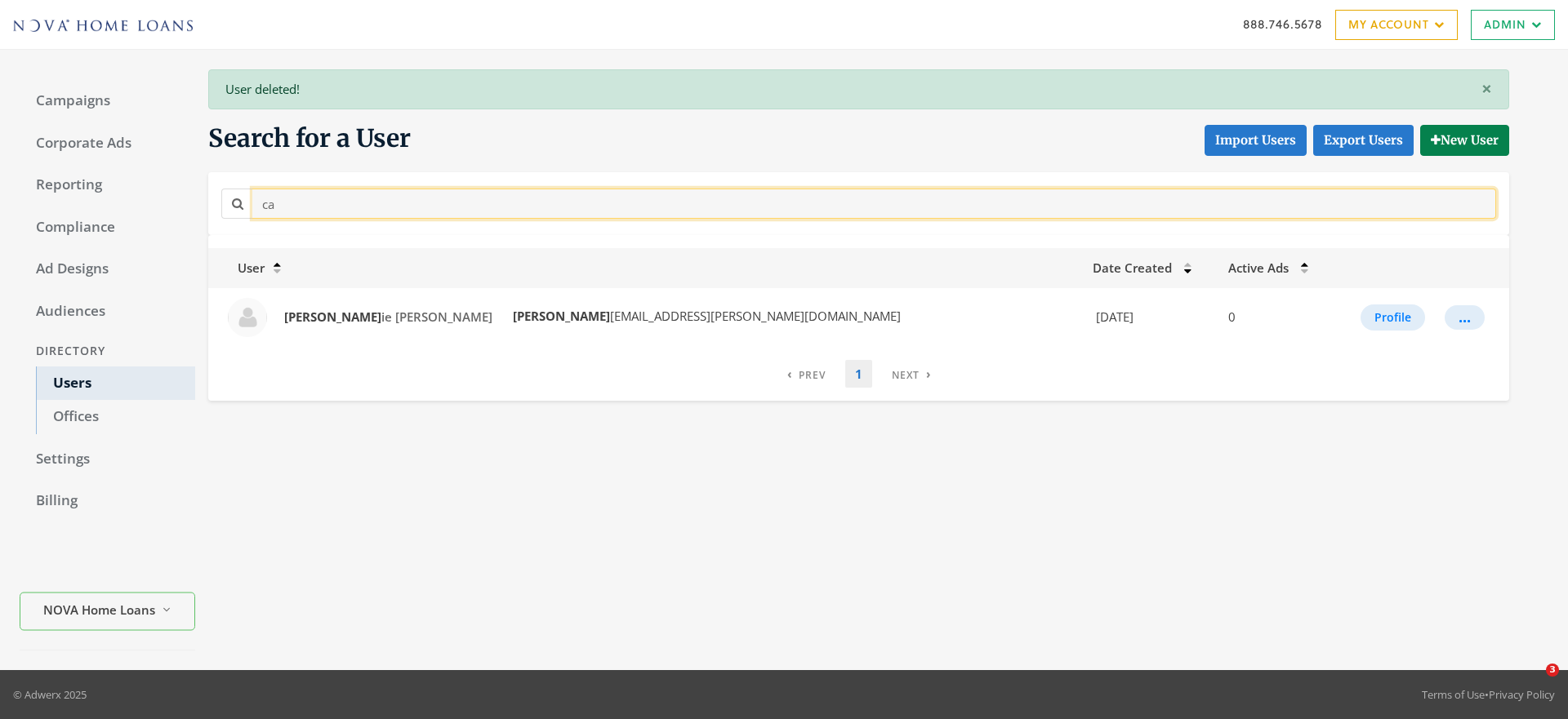
type input "c"
type input "j"
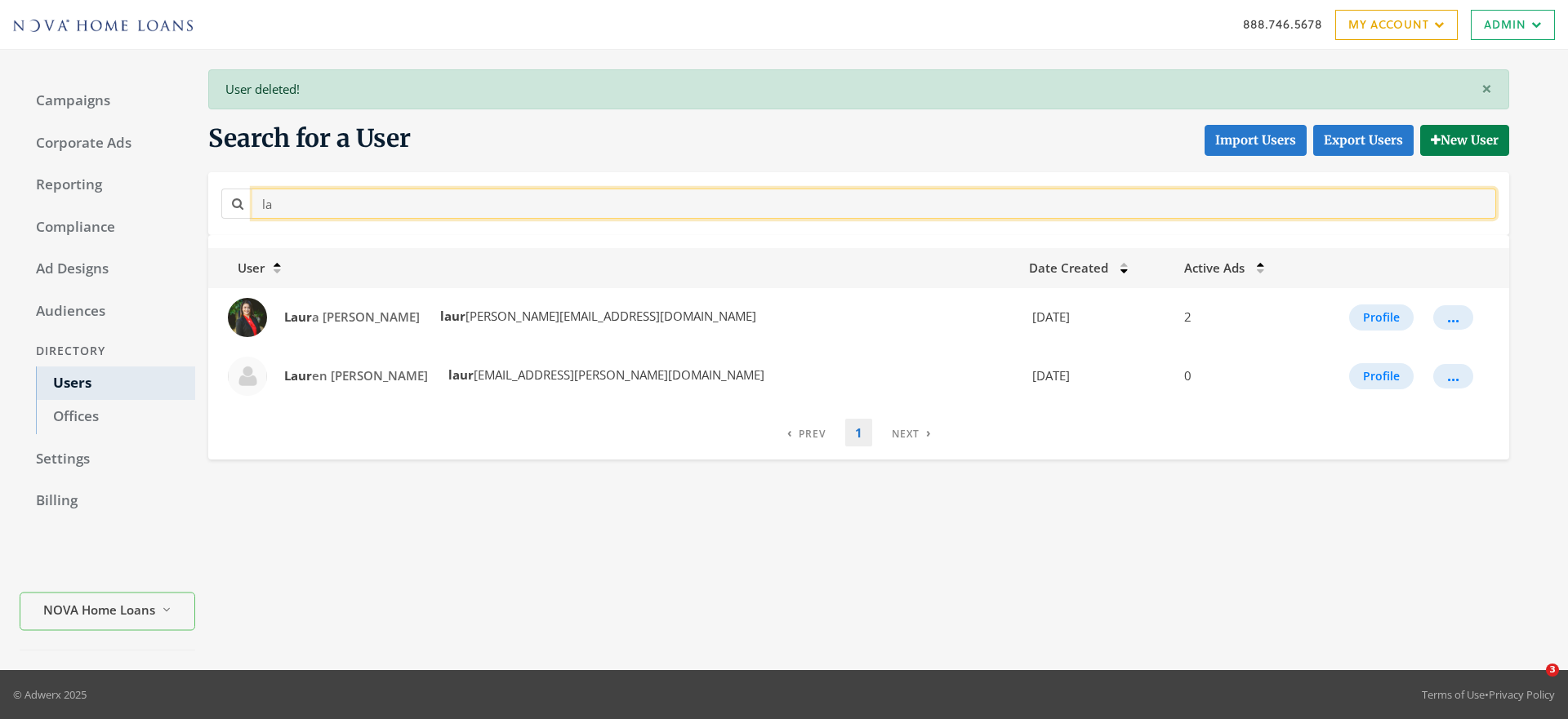
type input "l"
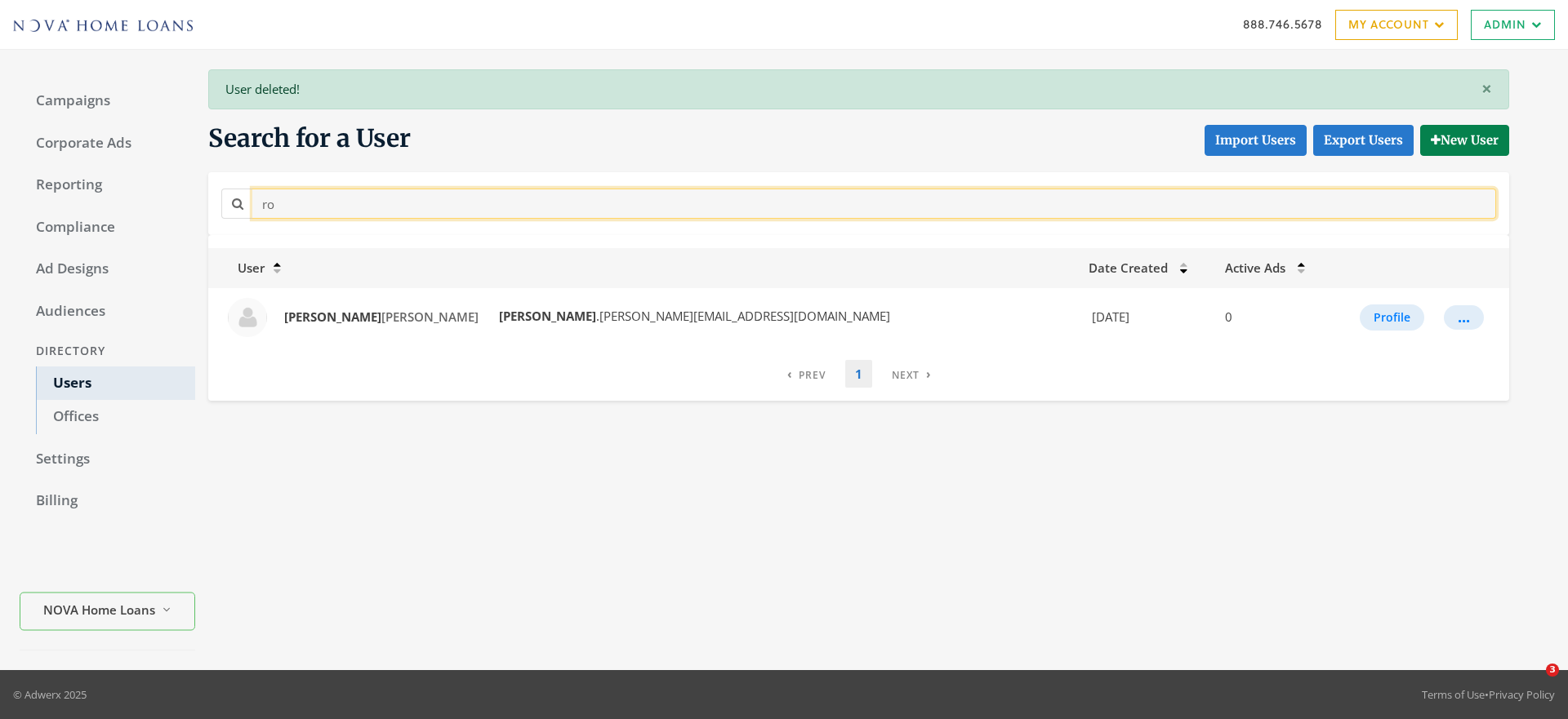
type input "r"
type input "m"
type input "g"
type input "m"
